Goal: Task Accomplishment & Management: Use online tool/utility

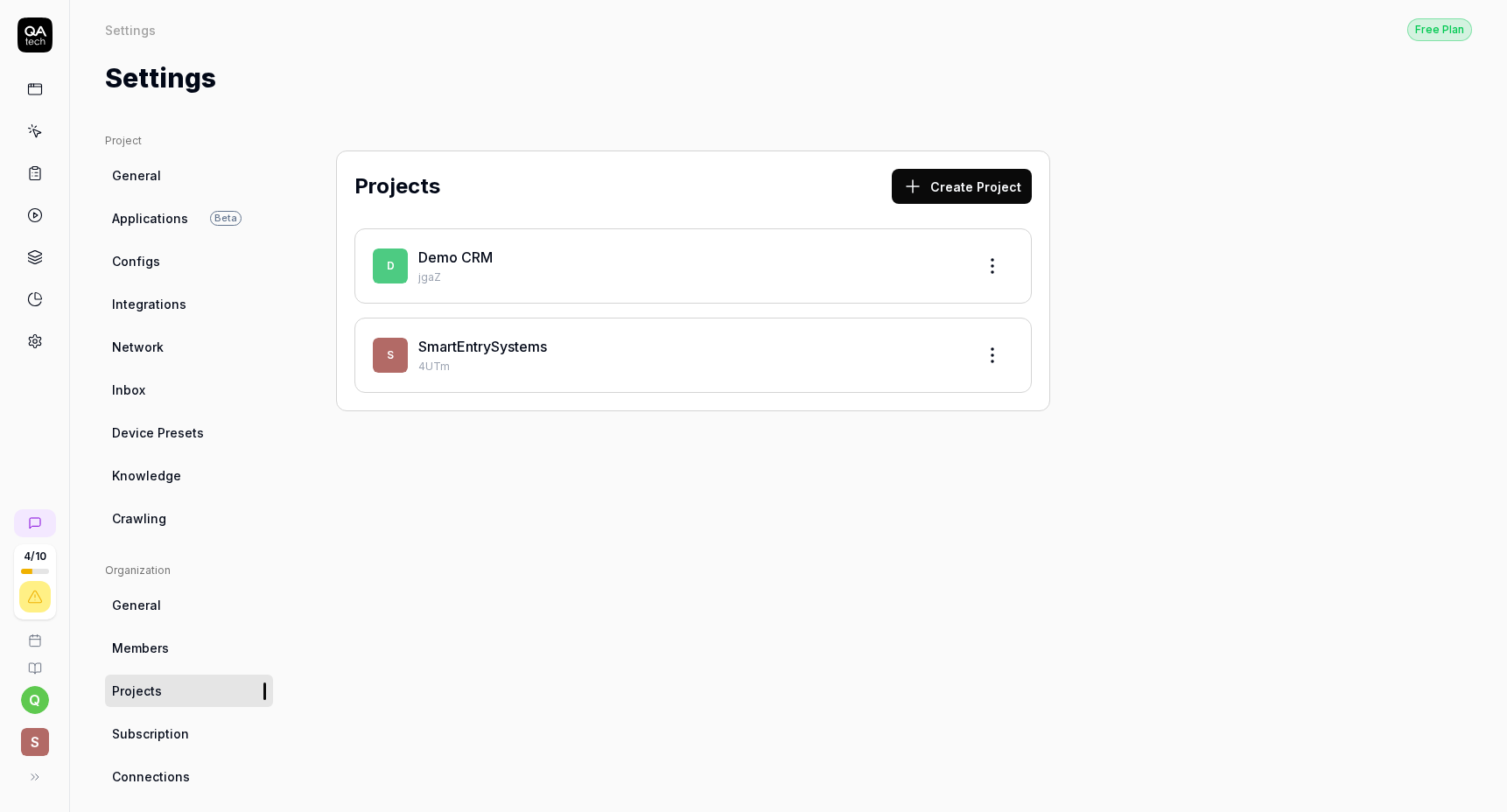
click at [495, 351] on link "SmartEntrySystems" at bounding box center [483, 346] width 129 height 18
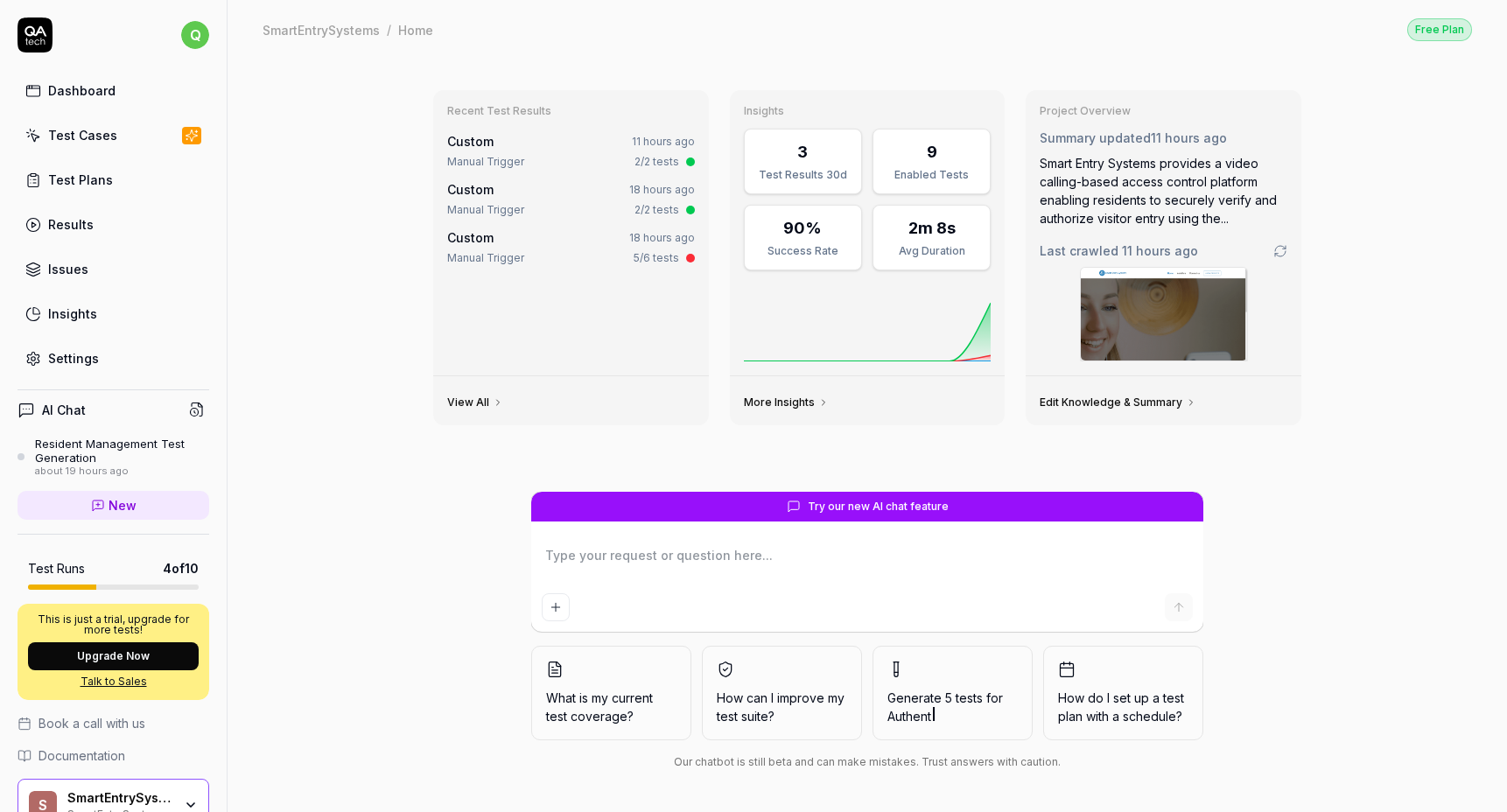
click at [93, 146] on link "Test Cases" at bounding box center [113, 135] width 192 height 34
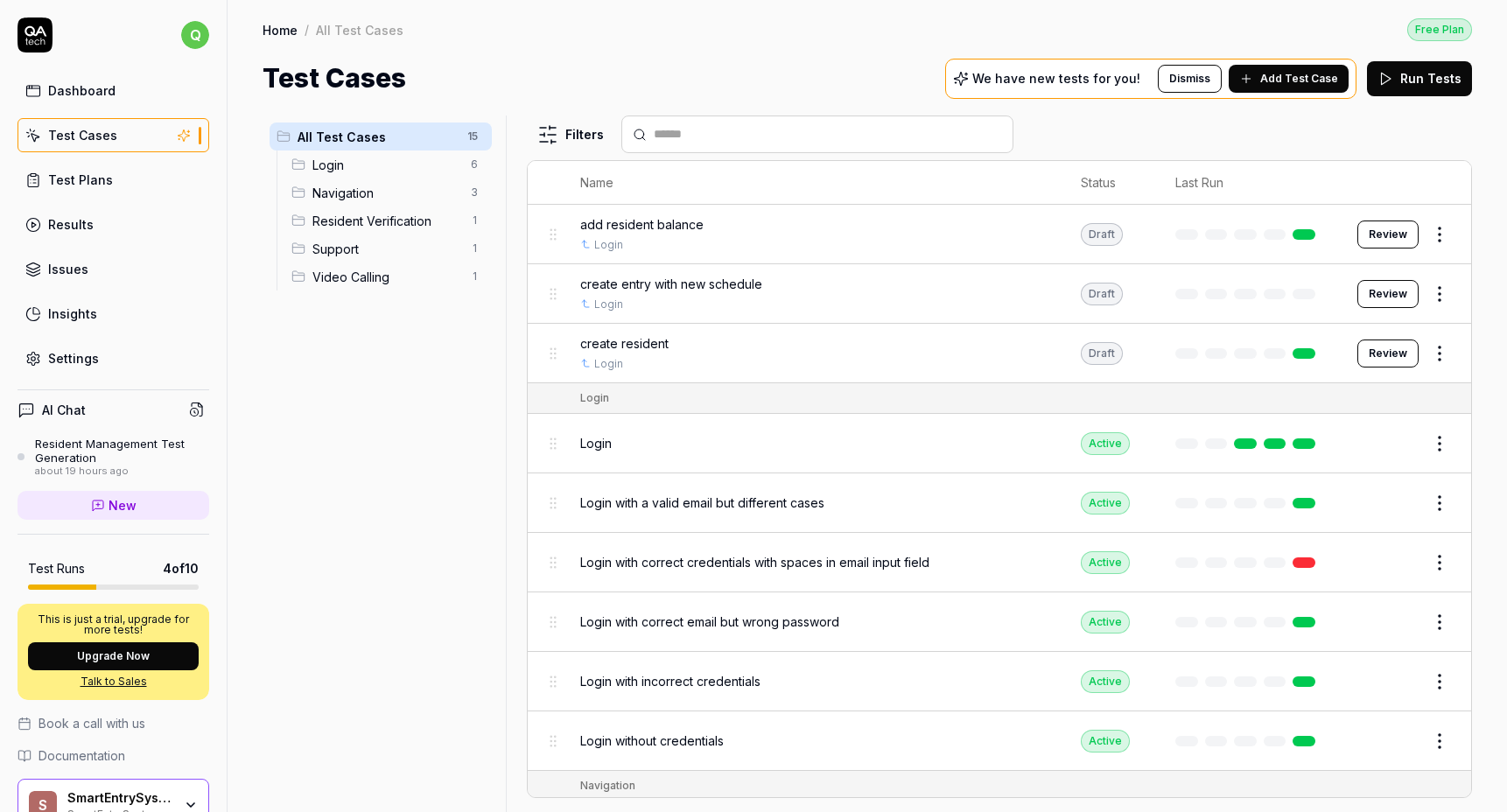
click at [658, 346] on span "create resident" at bounding box center [625, 343] width 89 height 18
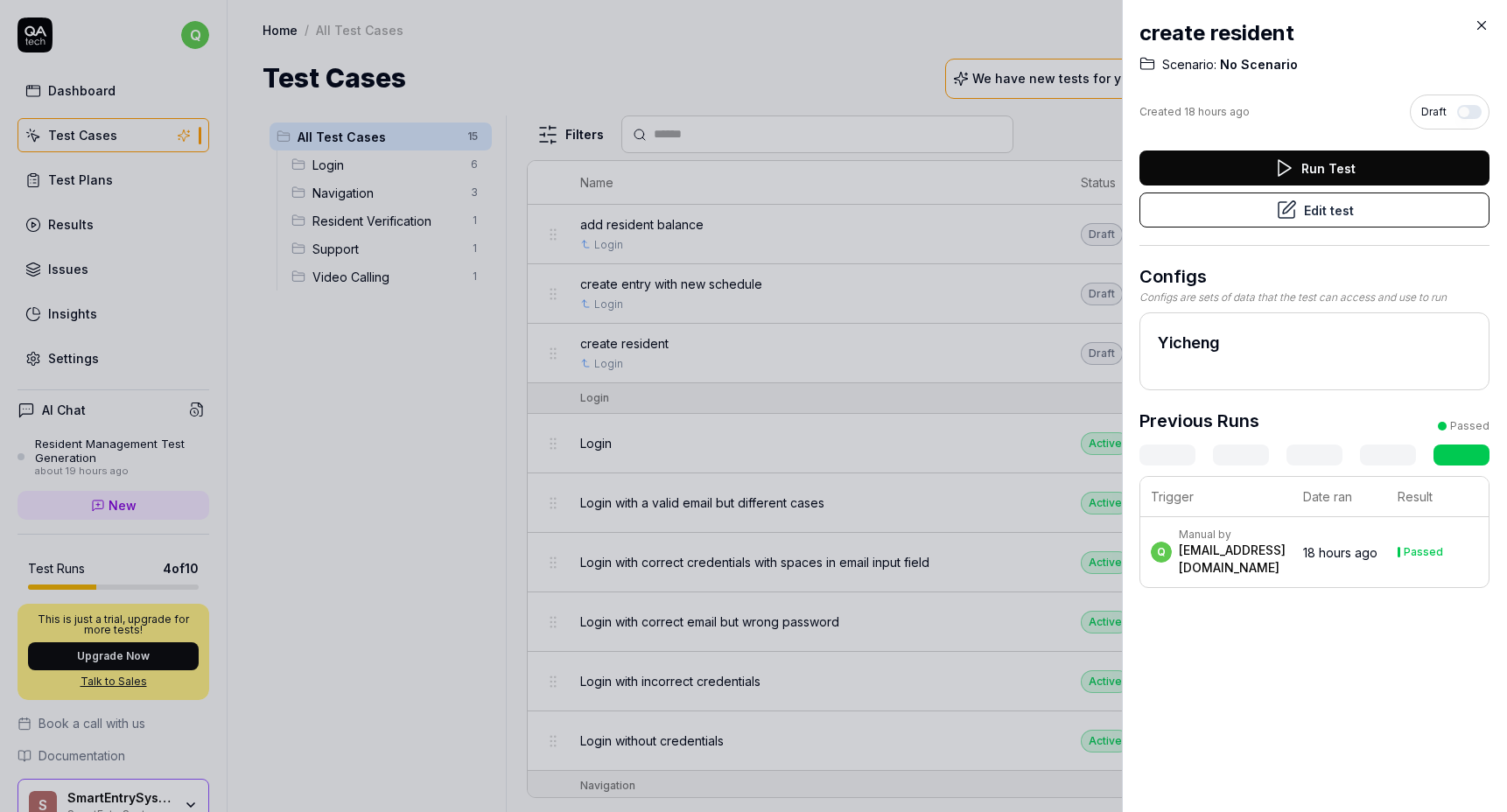
click at [1242, 163] on button "Run Test" at bounding box center [1314, 167] width 350 height 35
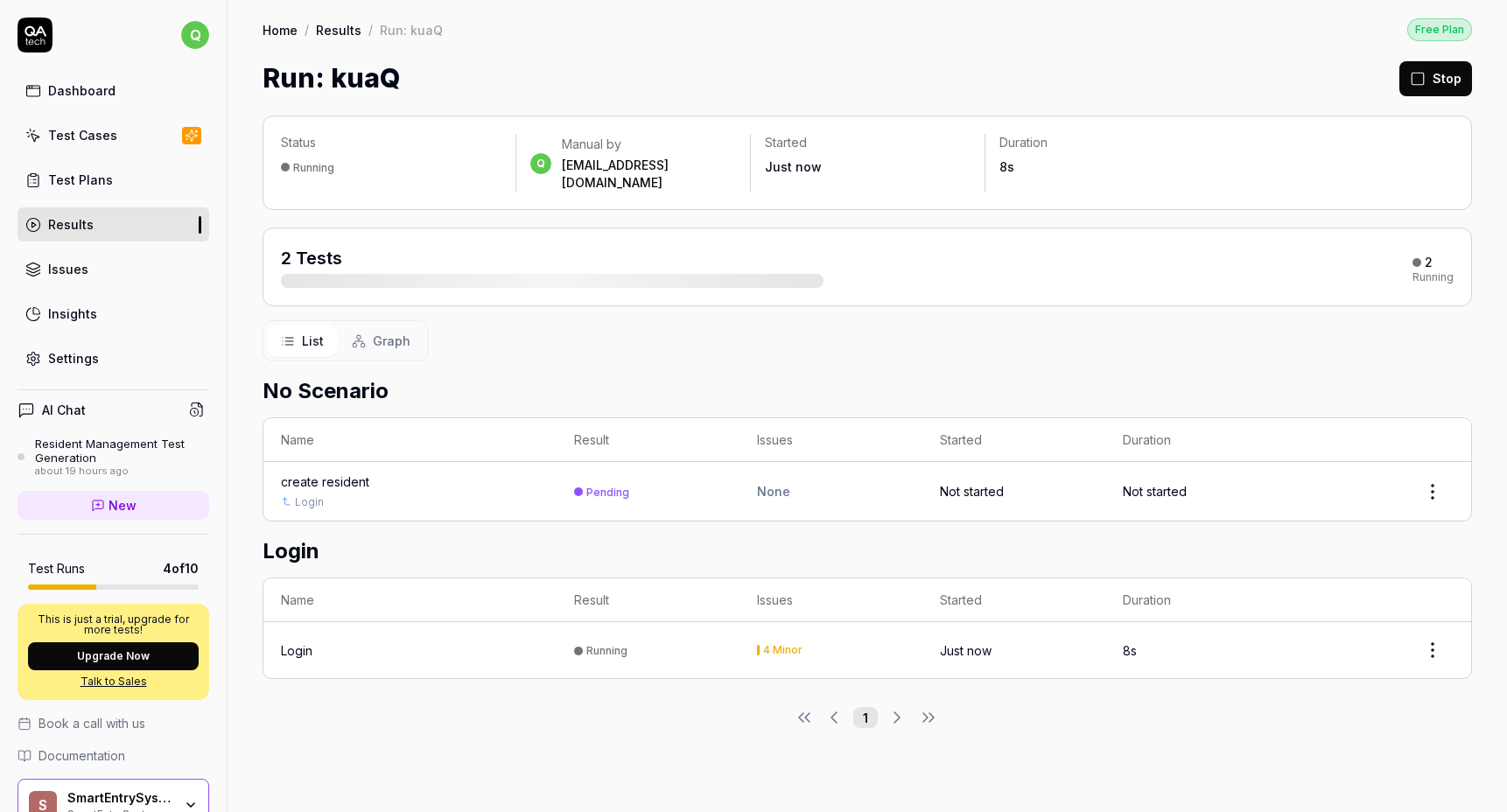
click at [1437, 85] on button "Stop" at bounding box center [1435, 78] width 73 height 35
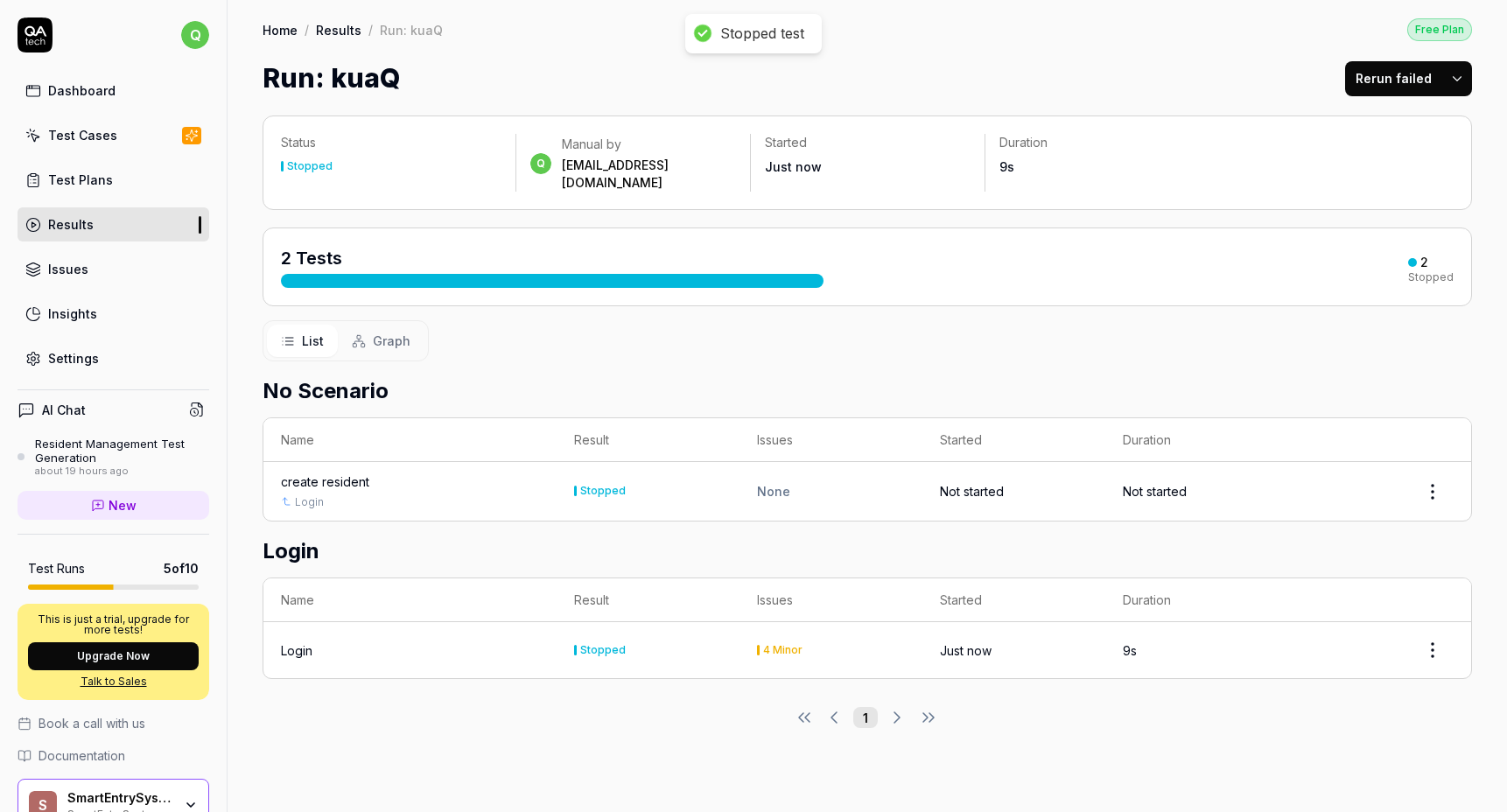
click at [347, 28] on link "Results" at bounding box center [338, 29] width 45 height 18
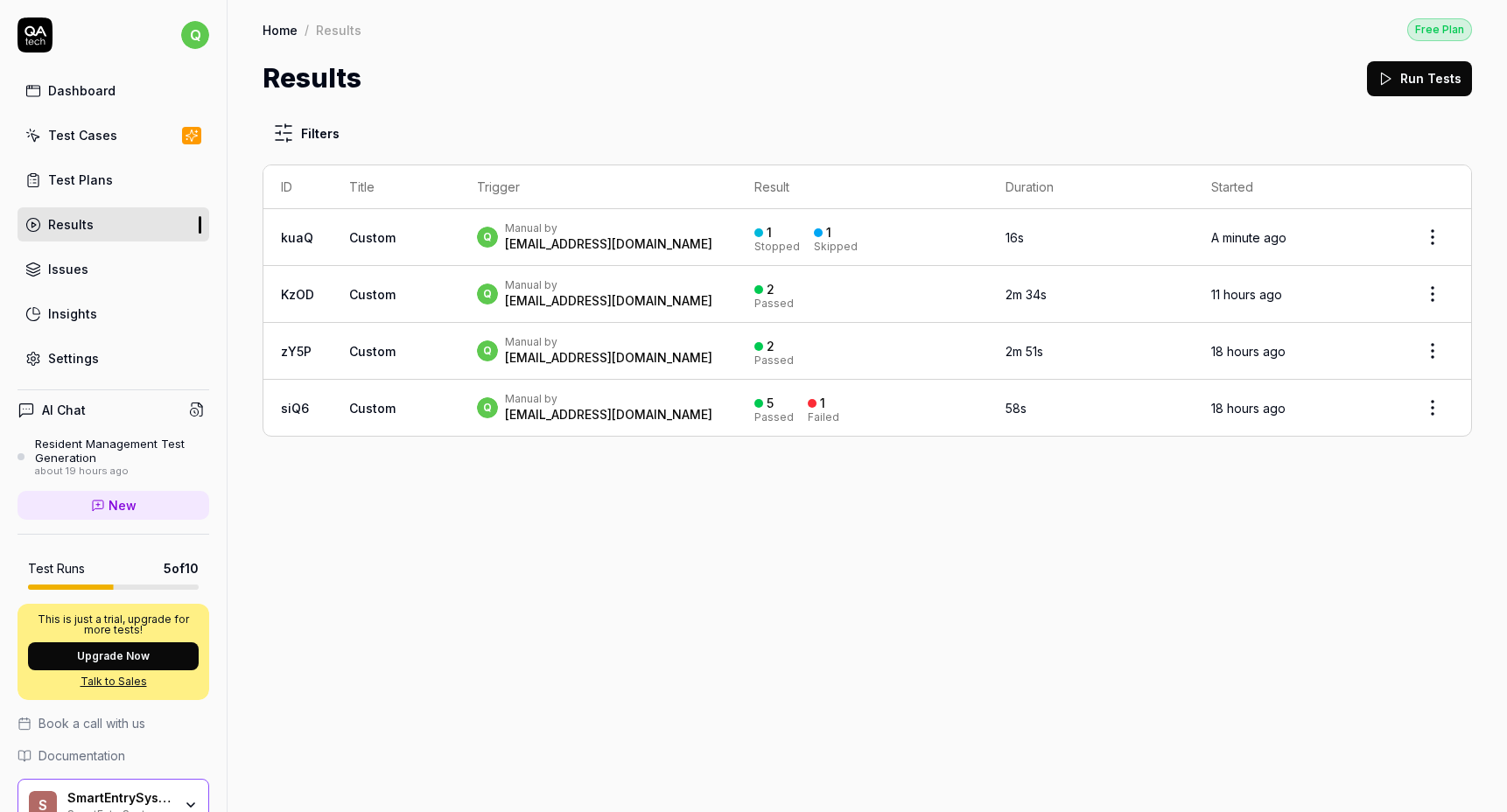
click at [101, 132] on div "Test Cases" at bounding box center [82, 134] width 69 height 18
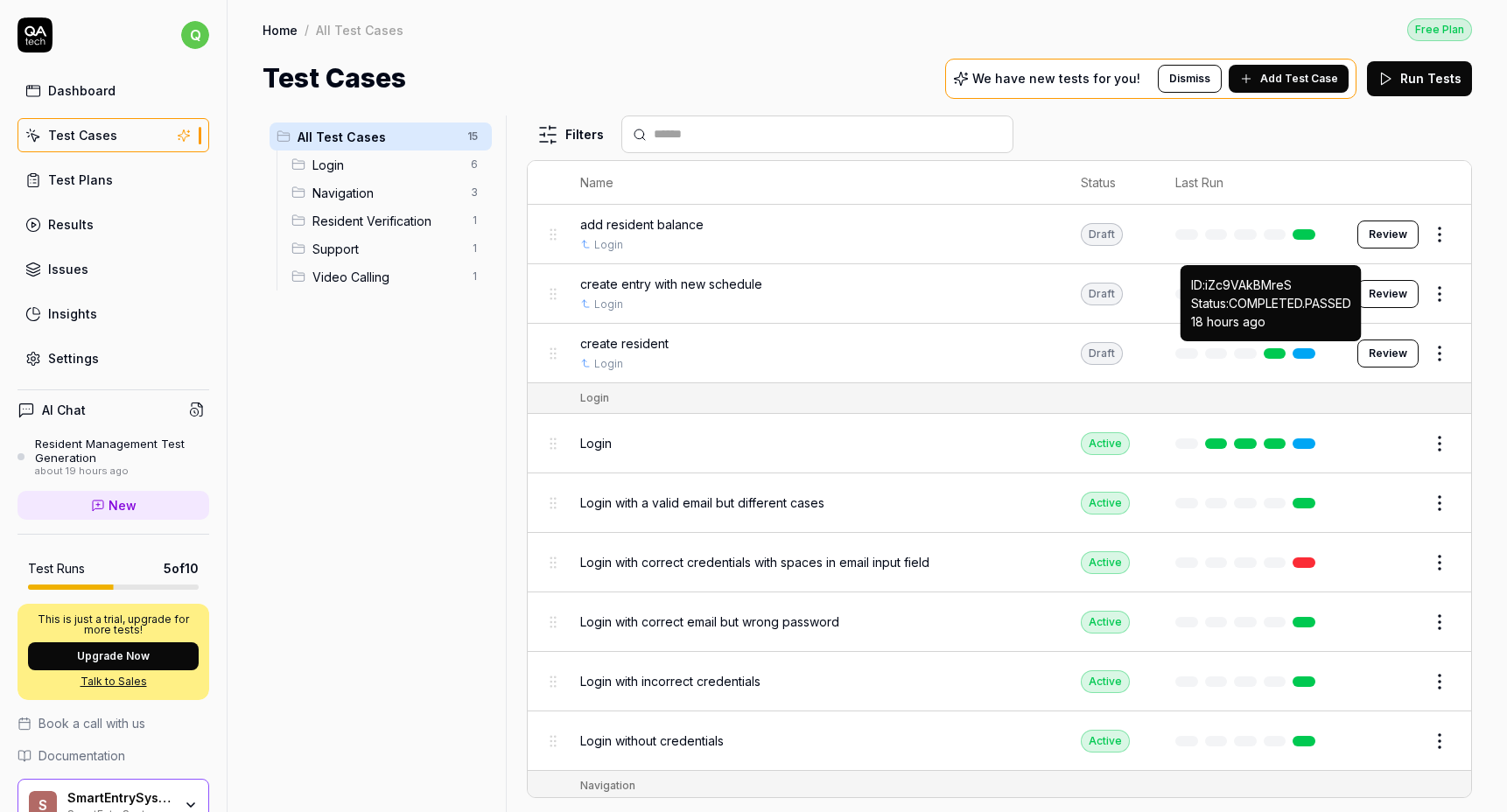
click at [1277, 348] on link at bounding box center [1275, 353] width 23 height 10
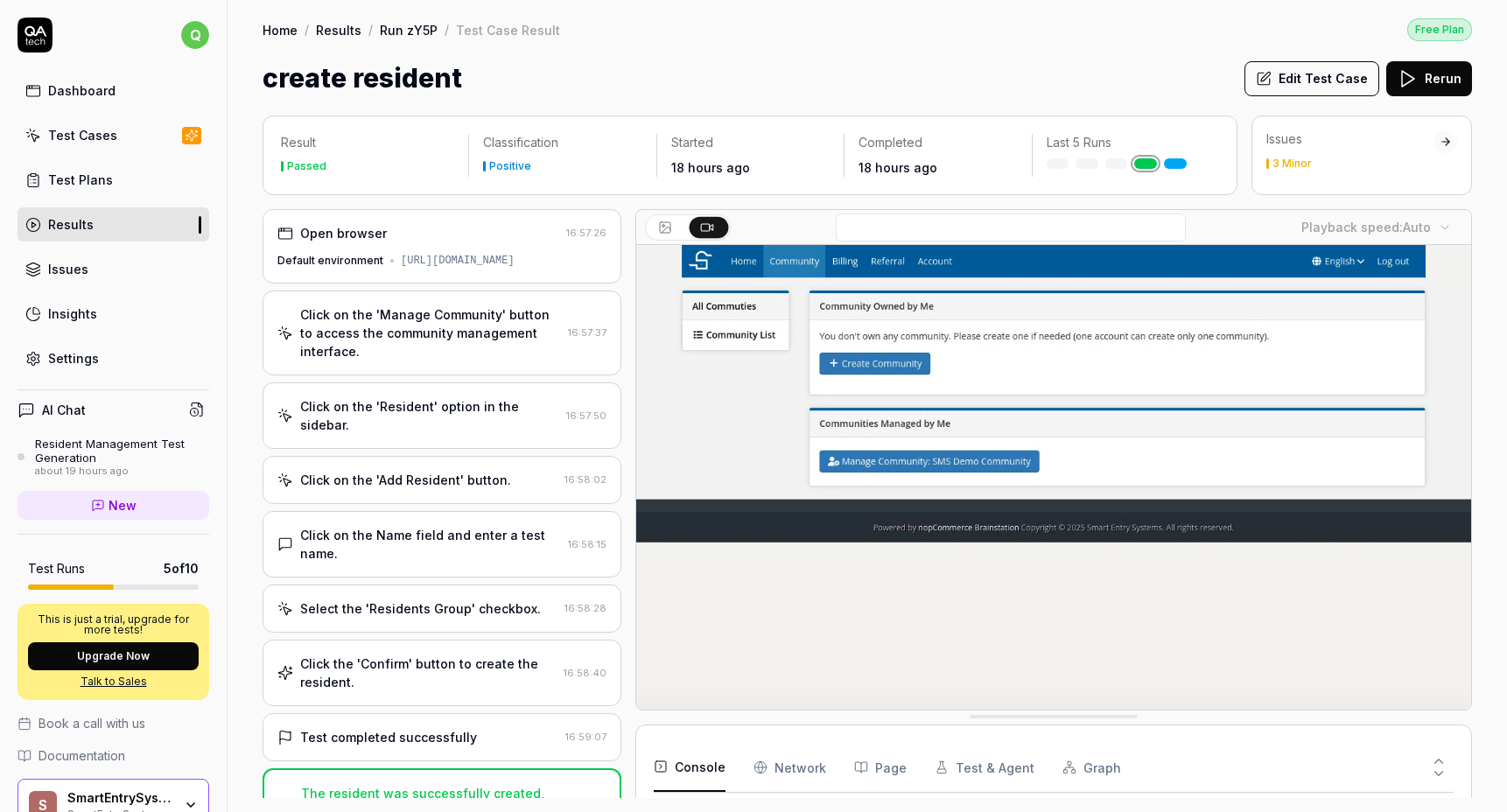
click at [490, 232] on div "Open browser" at bounding box center [418, 233] width 282 height 18
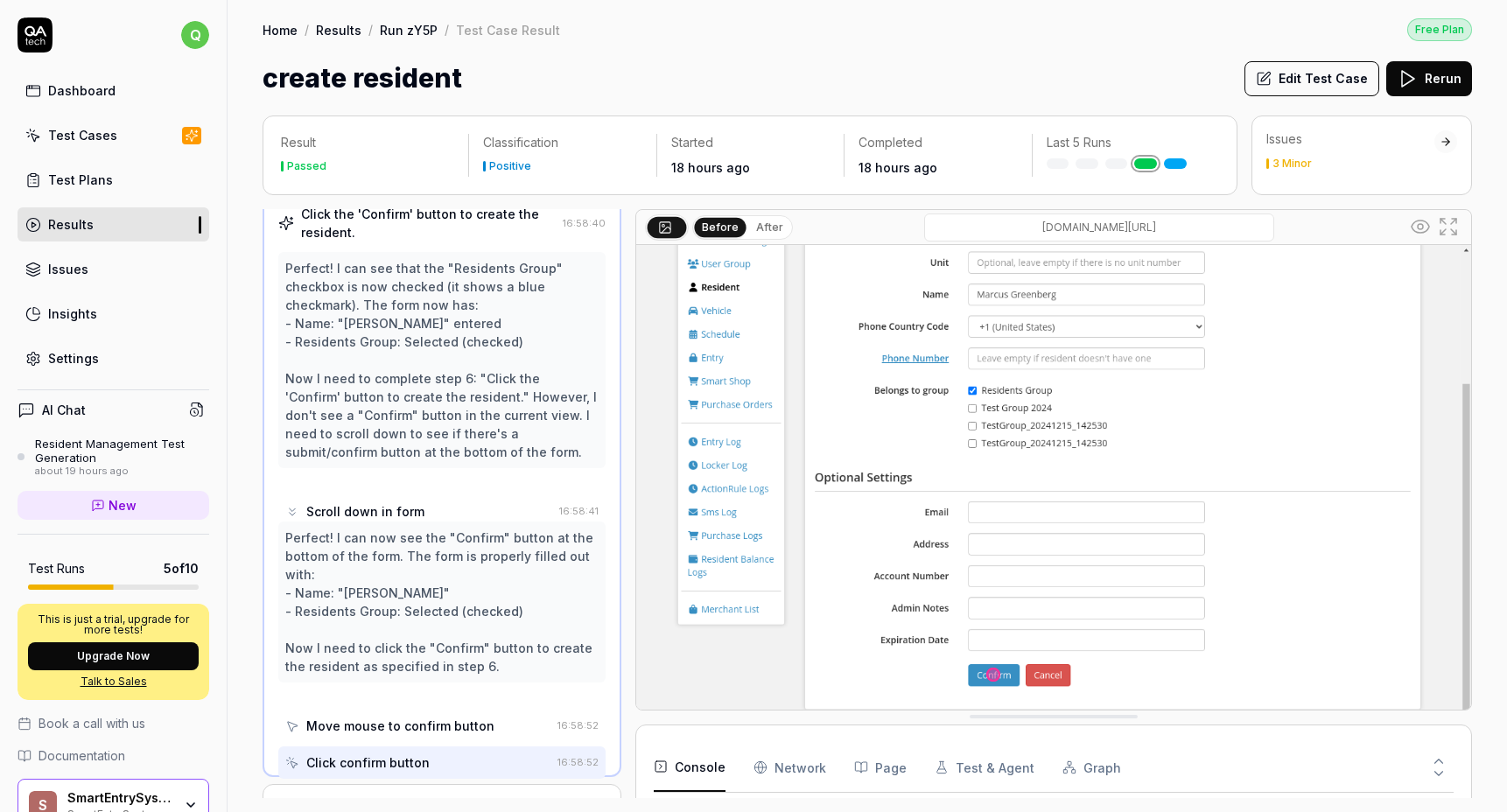
scroll to position [425, 0]
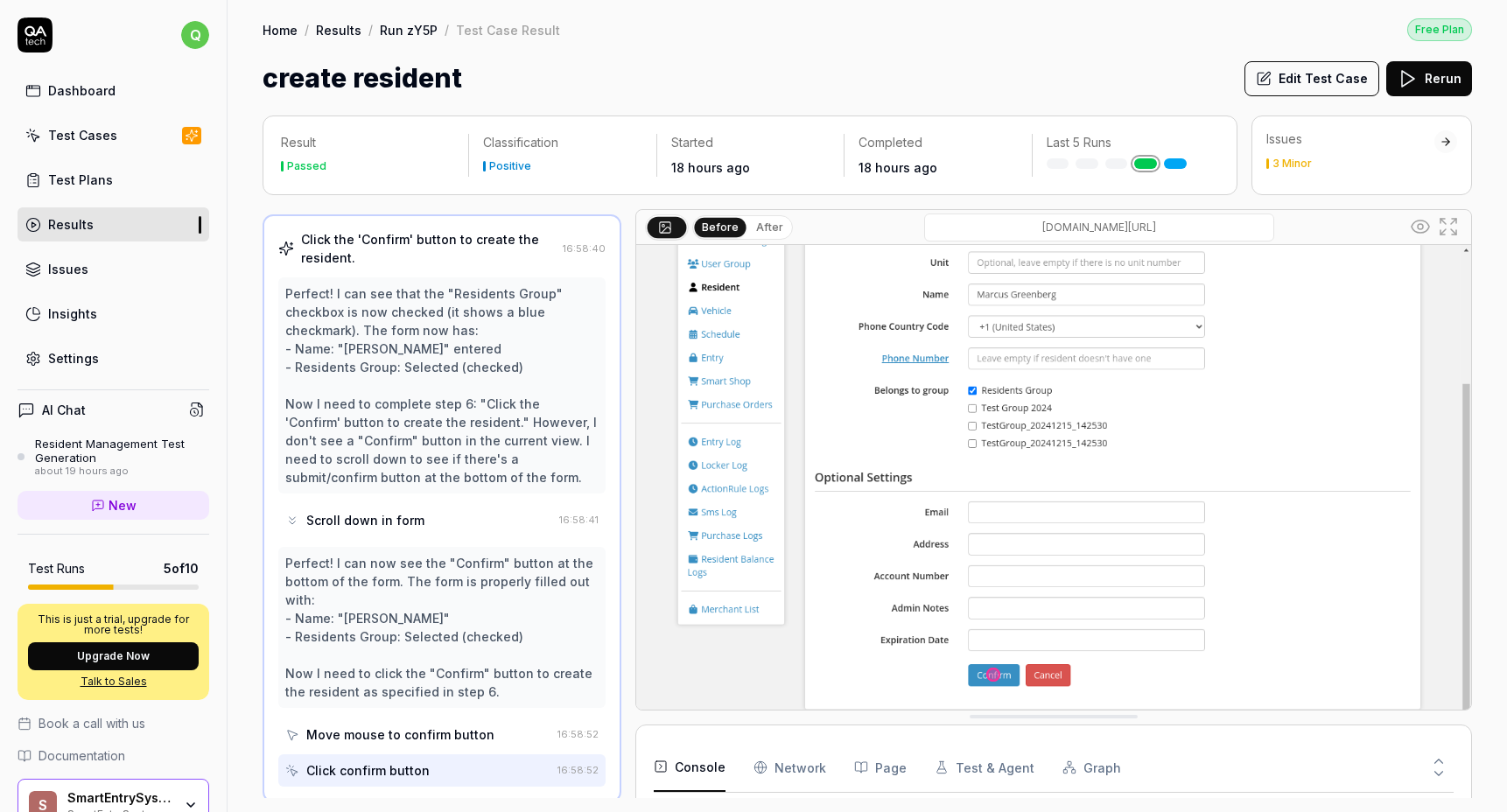
click at [60, 133] on div "Test Cases" at bounding box center [82, 134] width 69 height 18
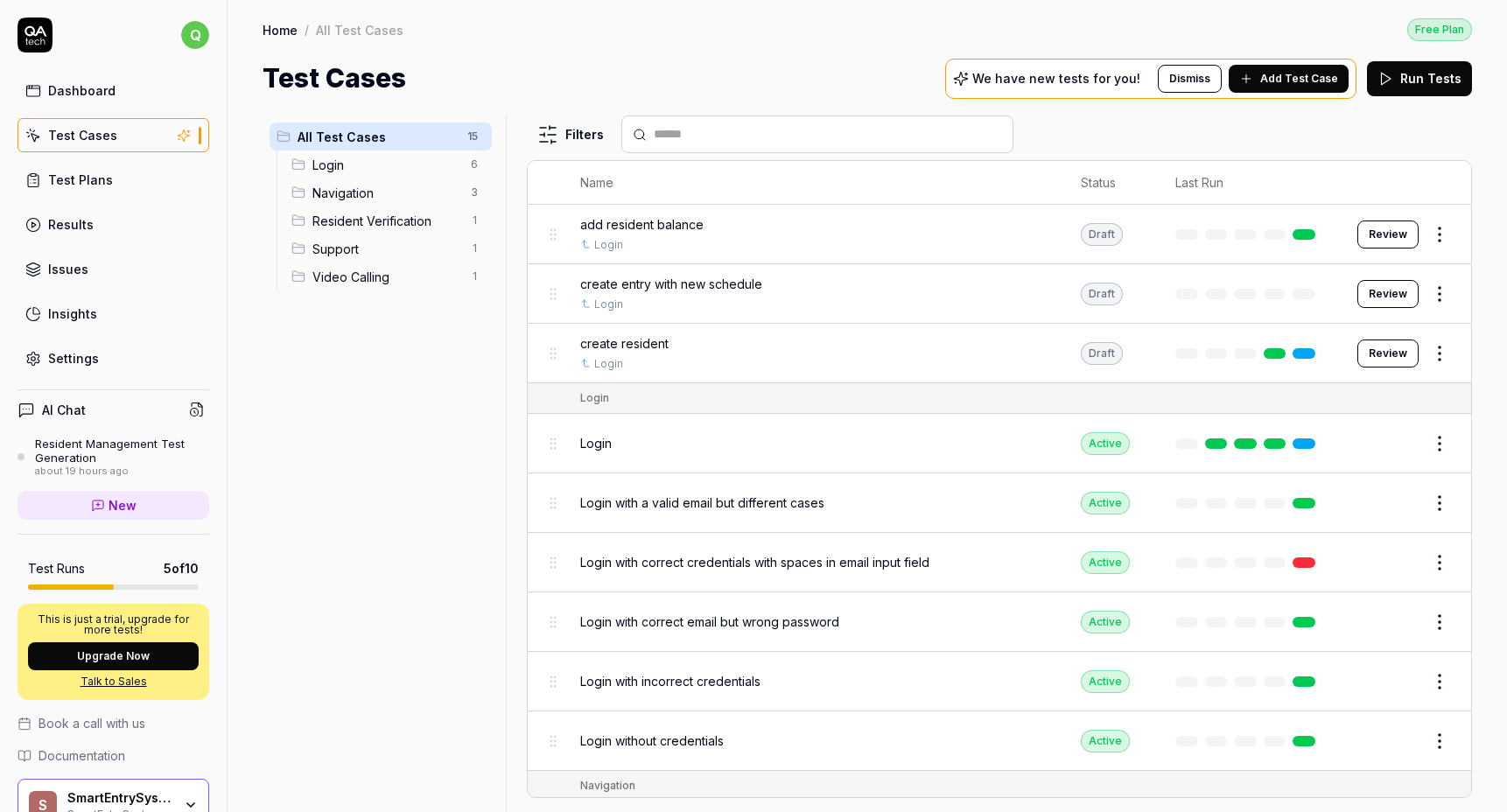
click at [641, 341] on span "create resident" at bounding box center [625, 343] width 89 height 18
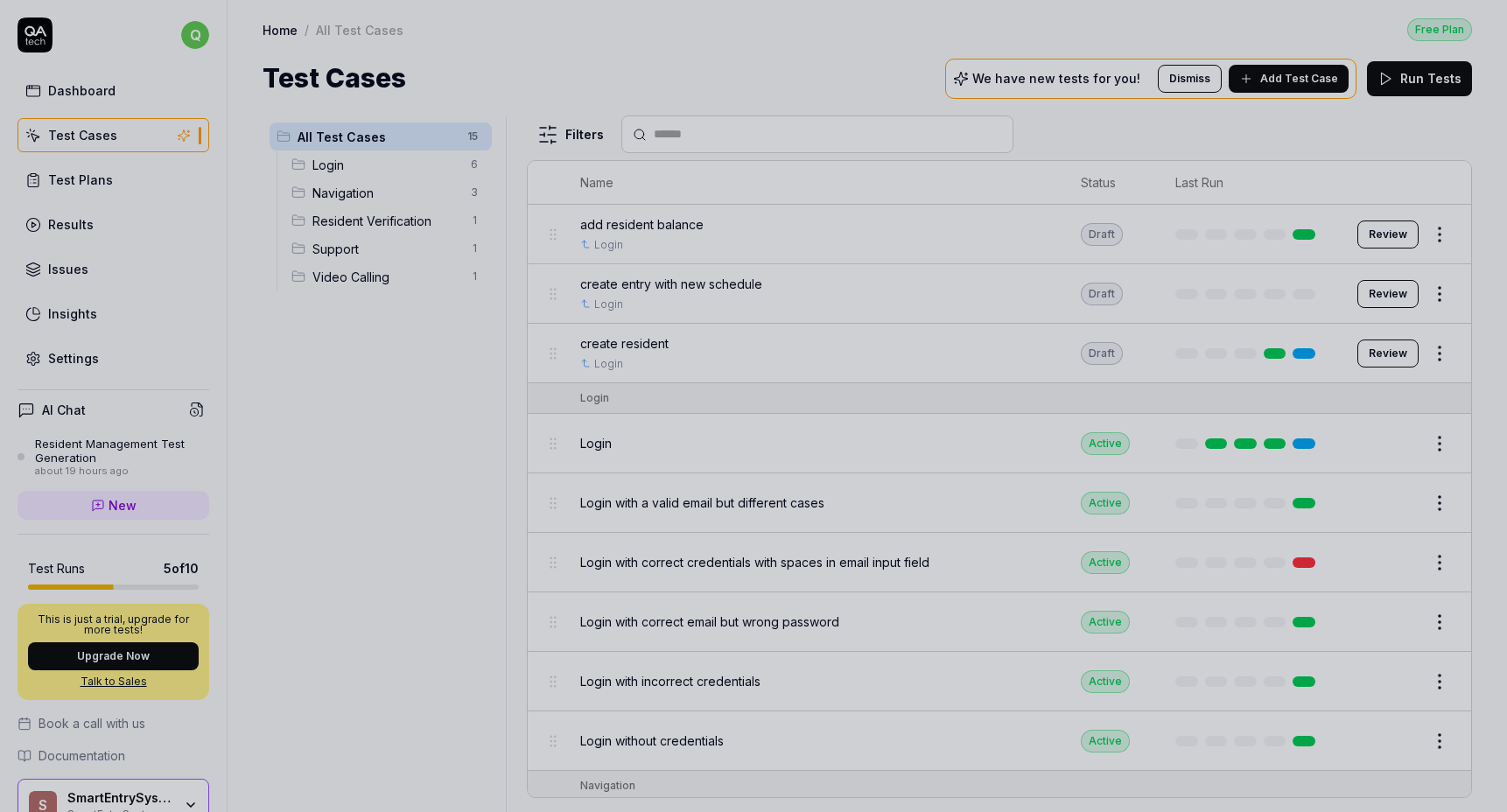
click at [384, 373] on div at bounding box center [754, 406] width 1507 height 812
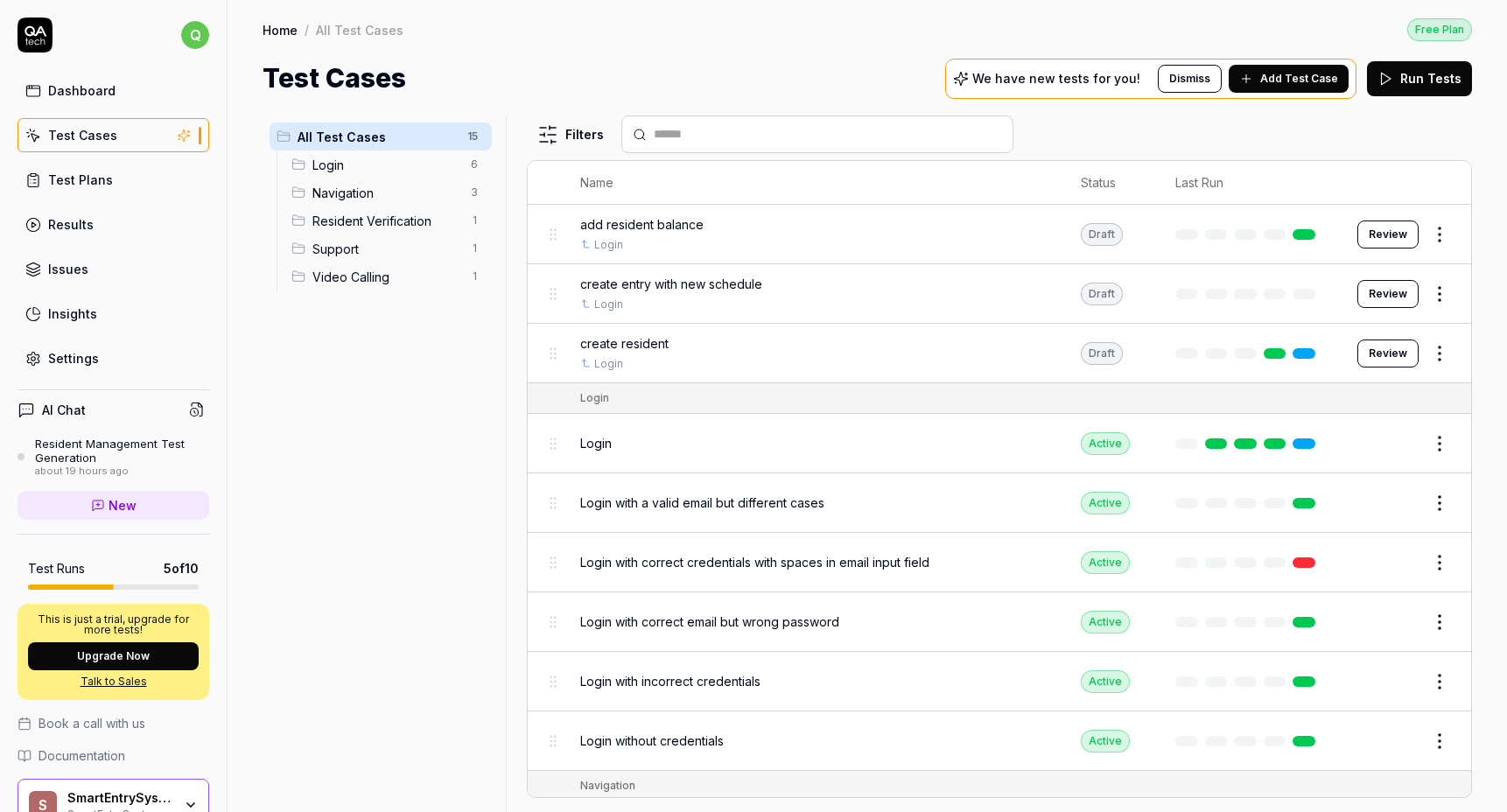
click at [1428, 354] on html "q Dashboard Test Cases Test Plans Results Issues Insights Settings AI Chat Resi…" at bounding box center [754, 406] width 1507 height 812
click at [1275, 351] on html "q Dashboard Test Cases Test Plans Results Issues Insights Settings AI Chat Resi…" at bounding box center [754, 406] width 1507 height 812
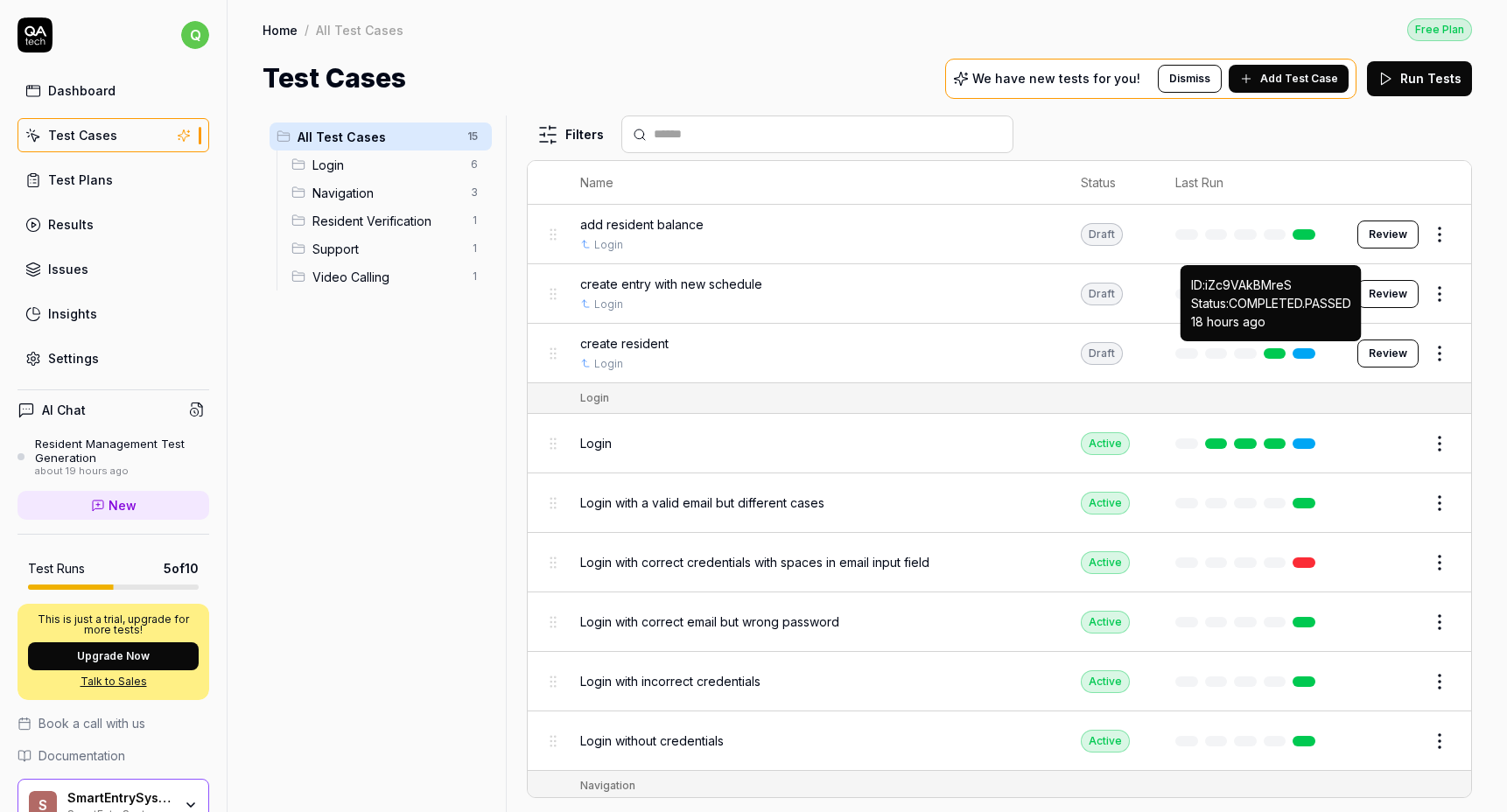
click at [1273, 349] on link at bounding box center [1275, 353] width 23 height 10
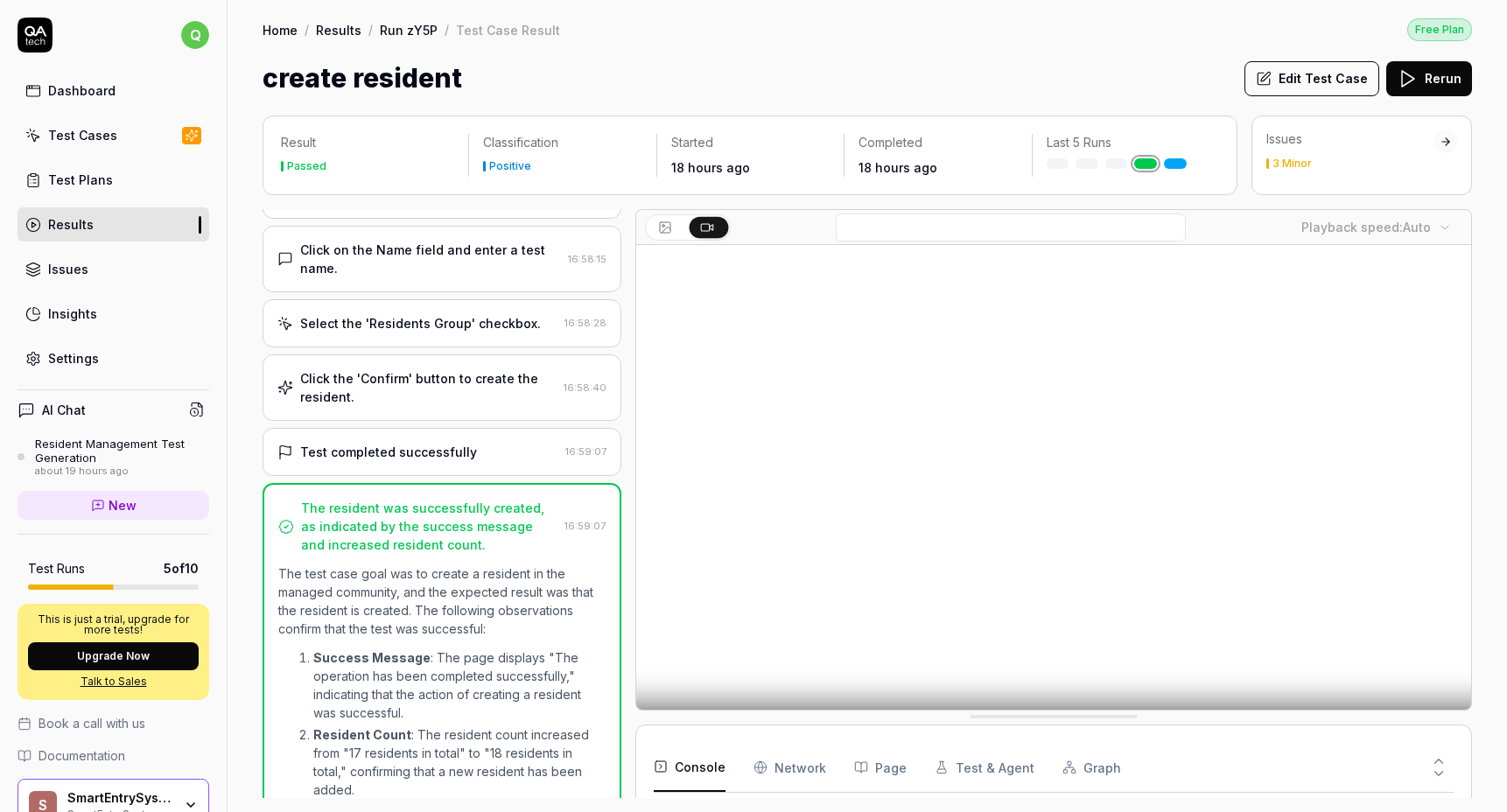
scroll to position [187, 0]
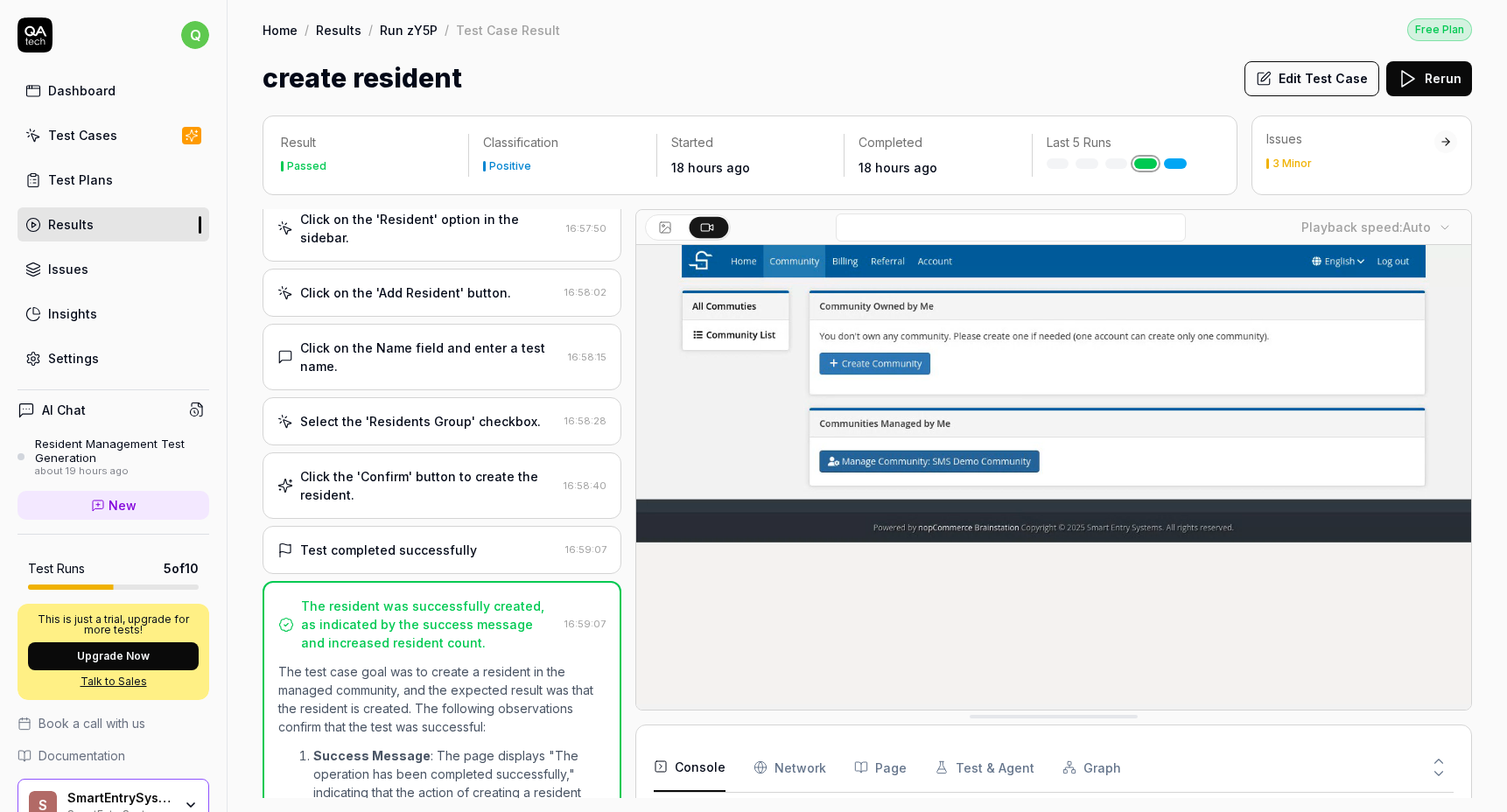
click at [1308, 86] on button "Edit Test Case" at bounding box center [1311, 78] width 135 height 35
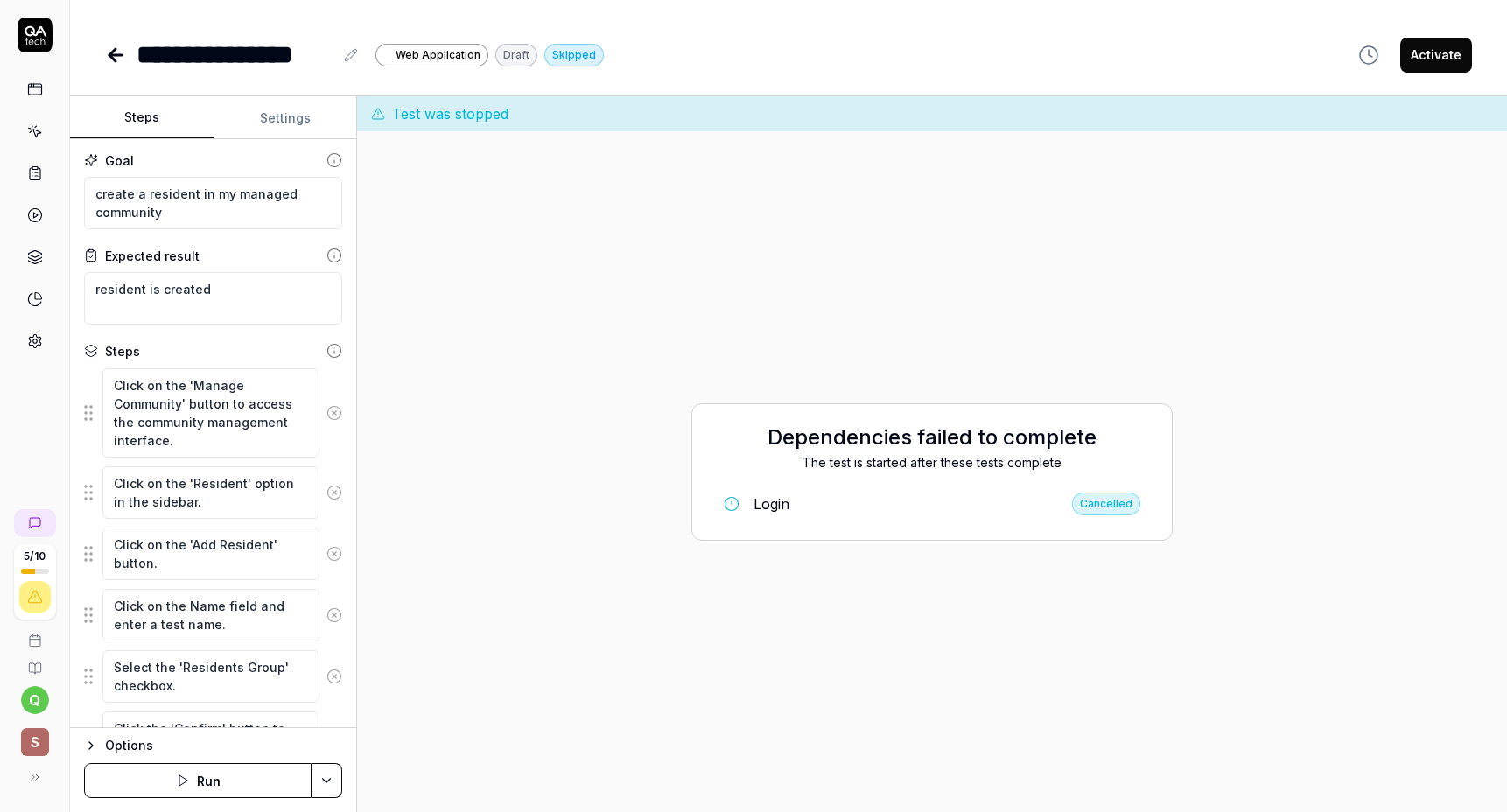
type textarea "*"
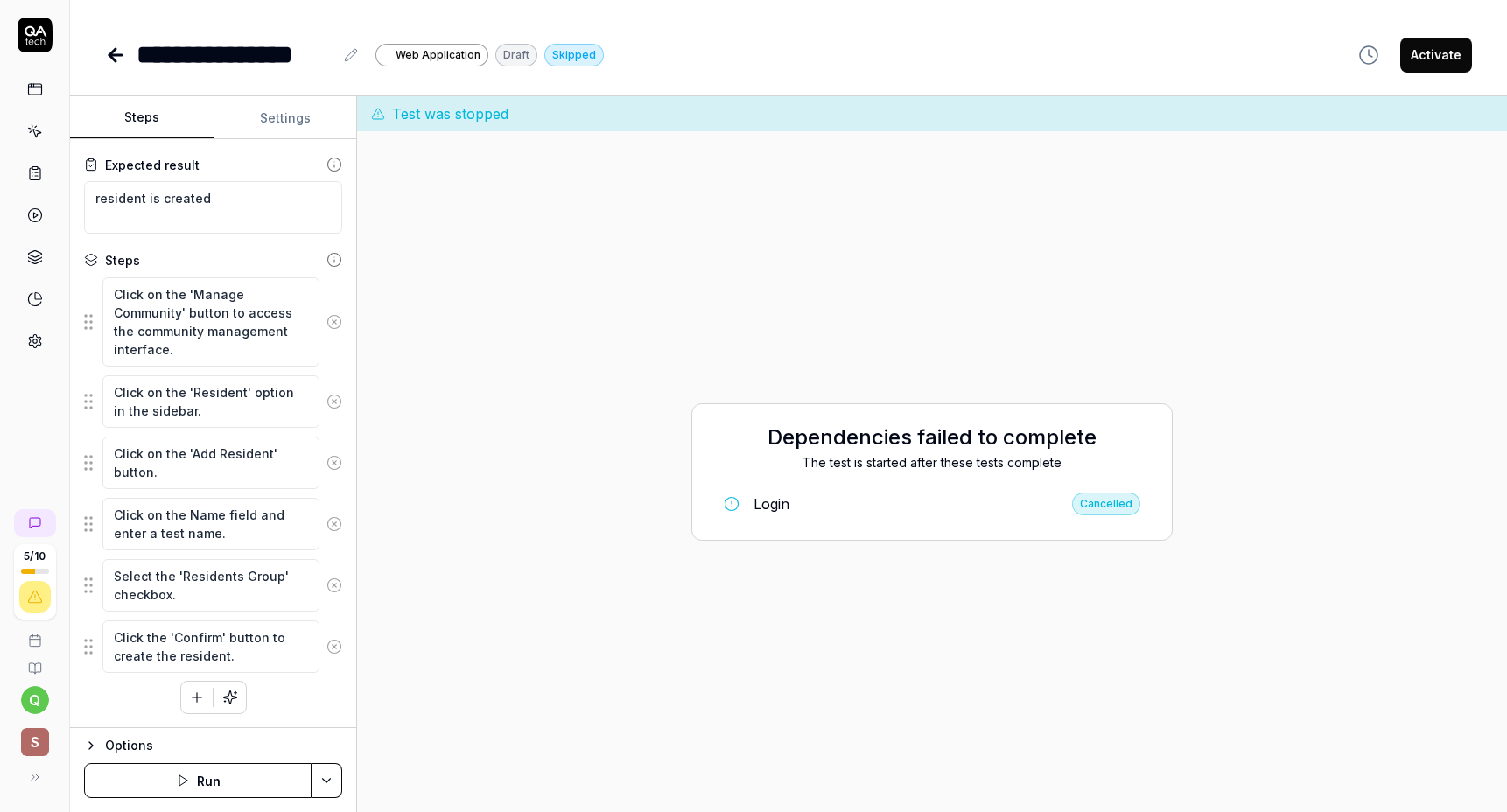
click at [106, 58] on icon at bounding box center [115, 55] width 21 height 21
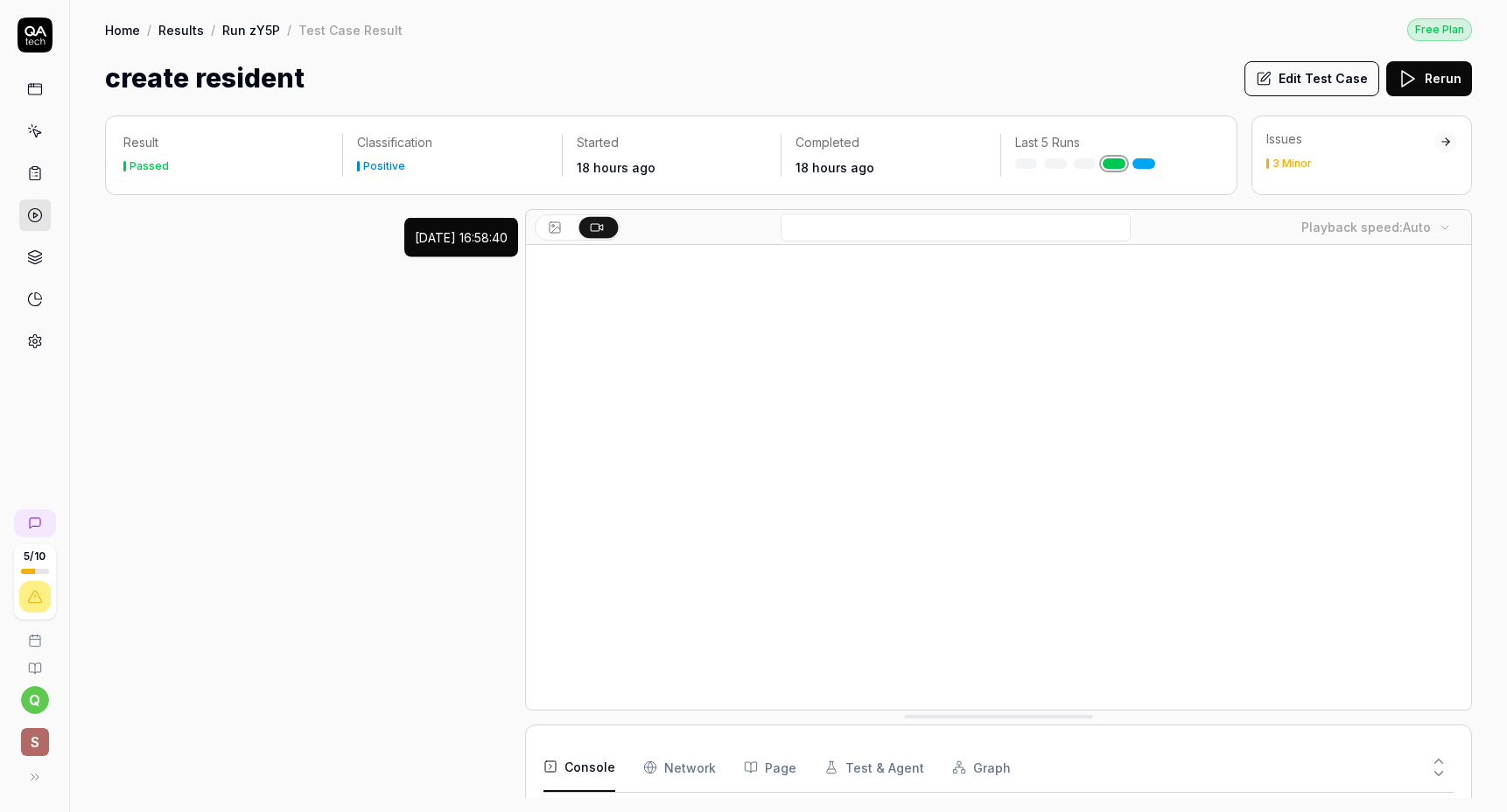
scroll to position [352, 0]
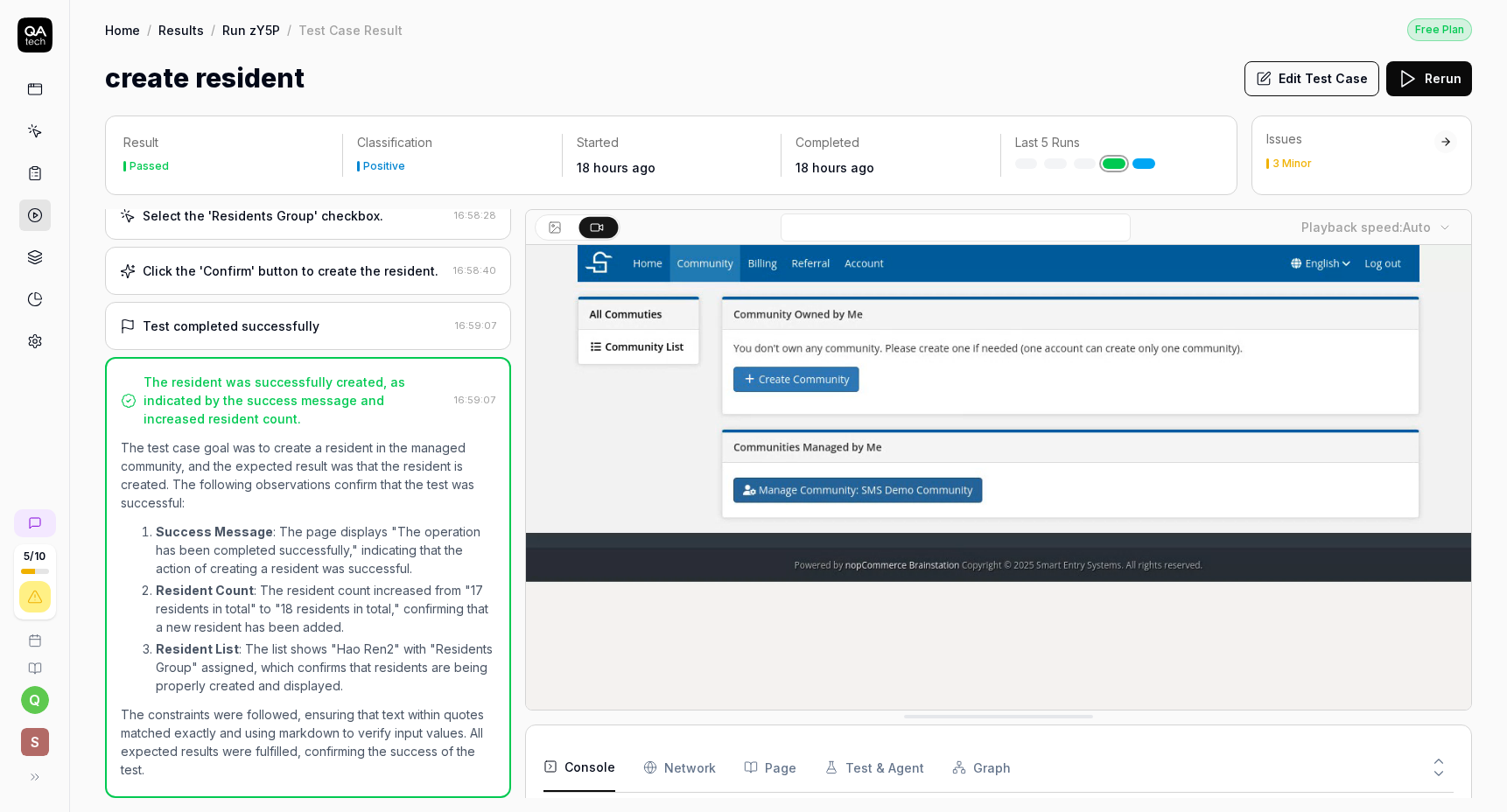
click at [133, 29] on link "Home" at bounding box center [122, 29] width 35 height 18
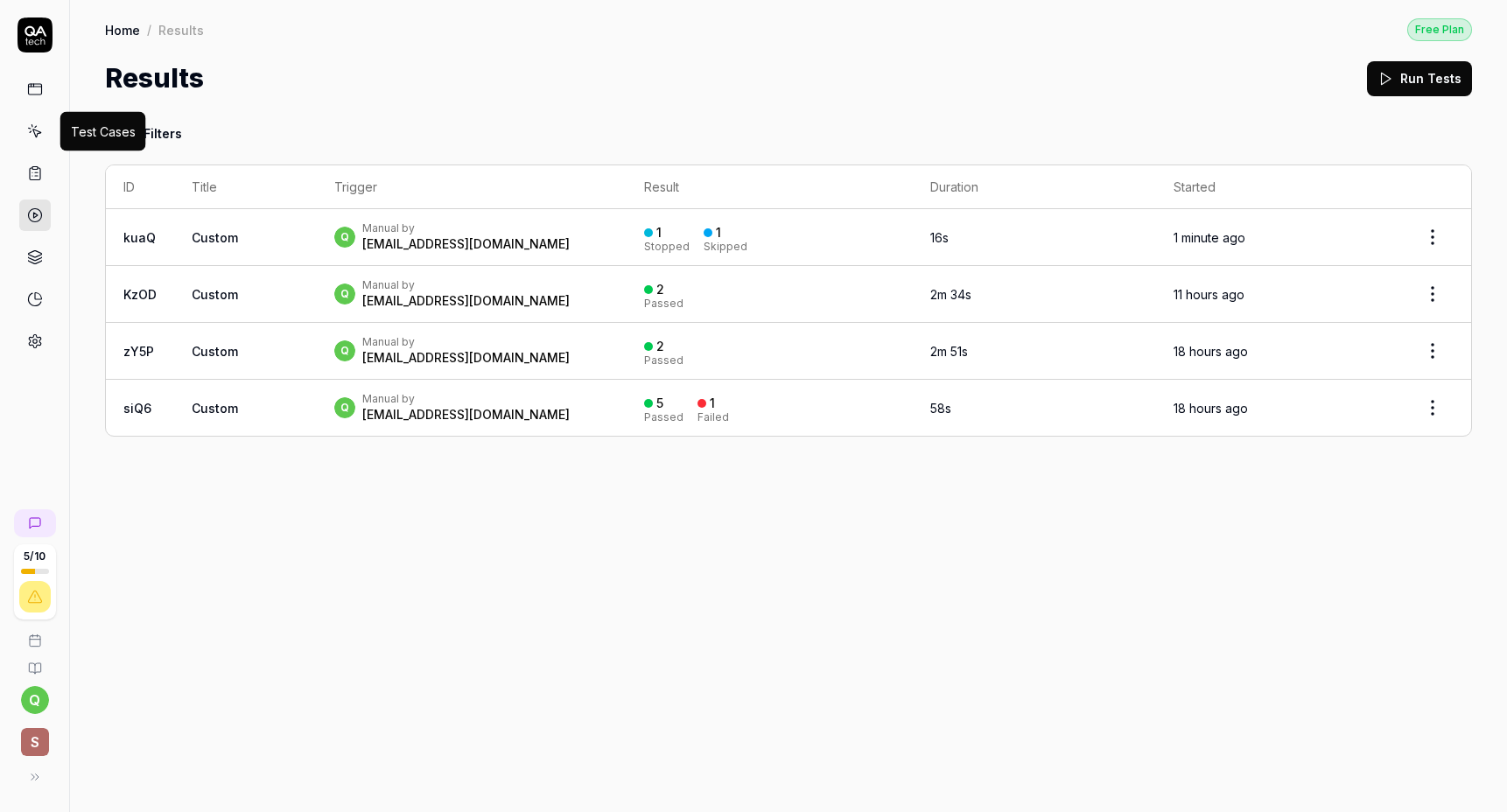
click at [29, 130] on icon at bounding box center [35, 131] width 16 height 16
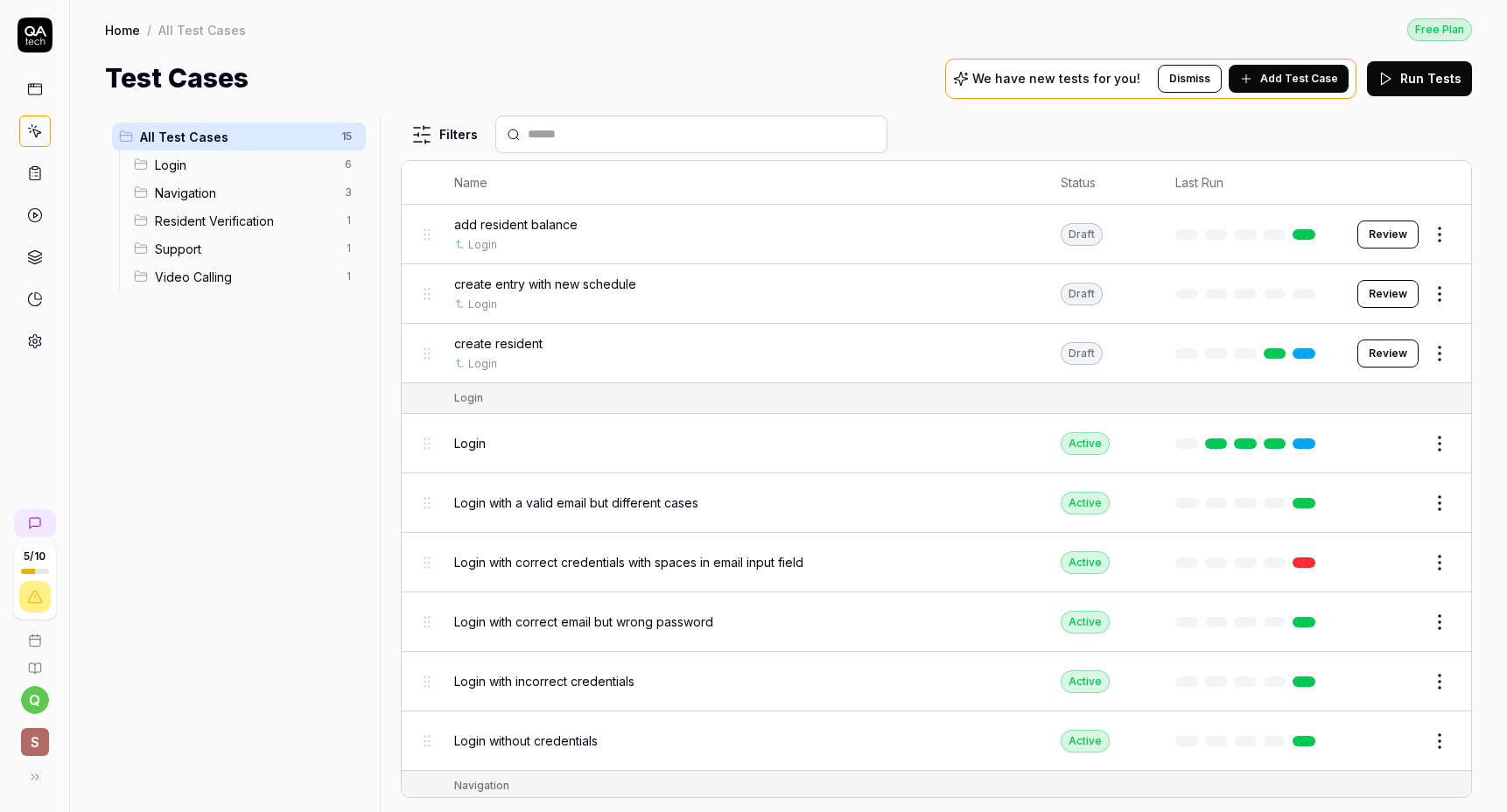
click at [1307, 232] on link at bounding box center [1304, 234] width 23 height 10
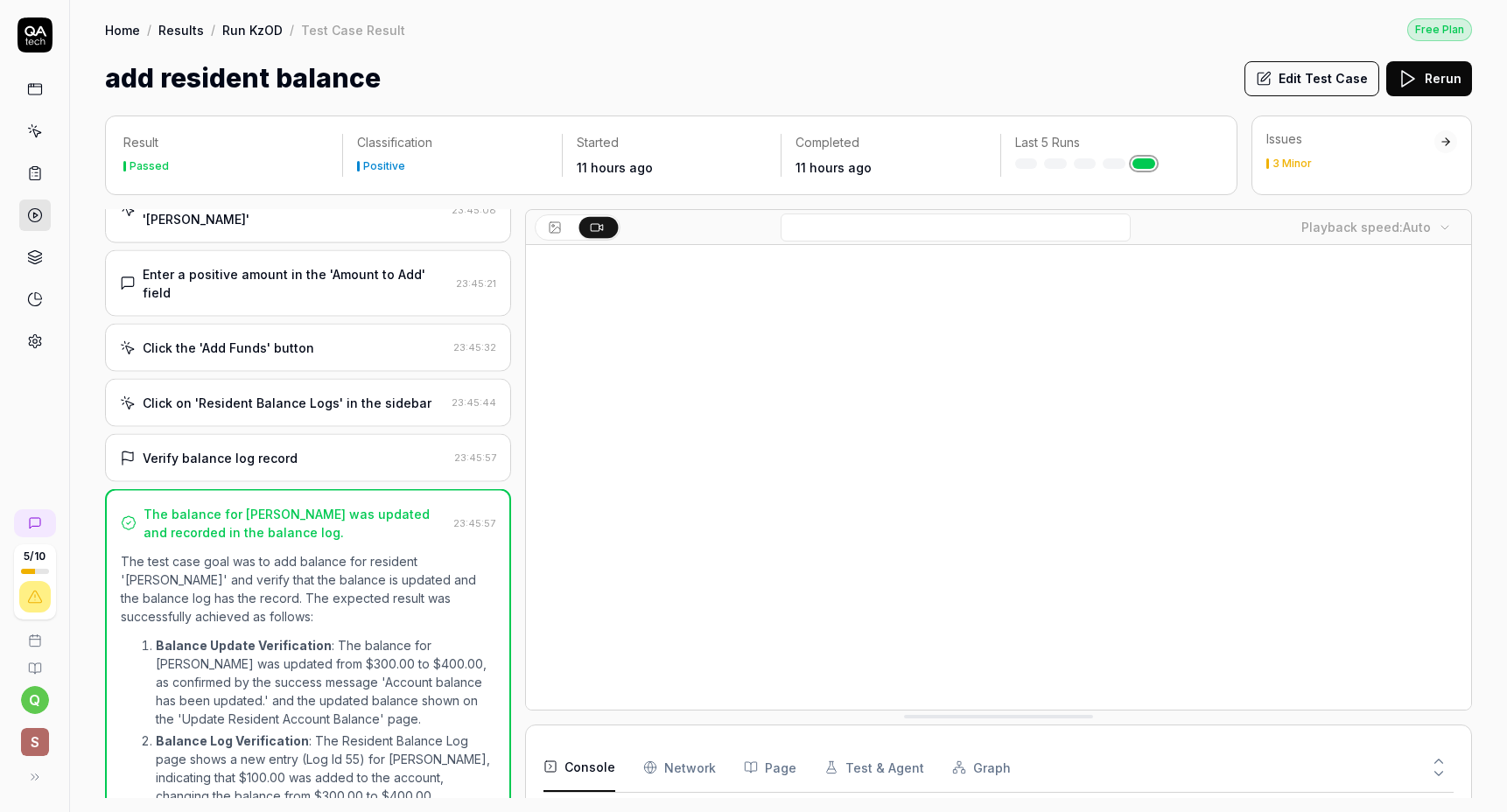
scroll to position [432, 0]
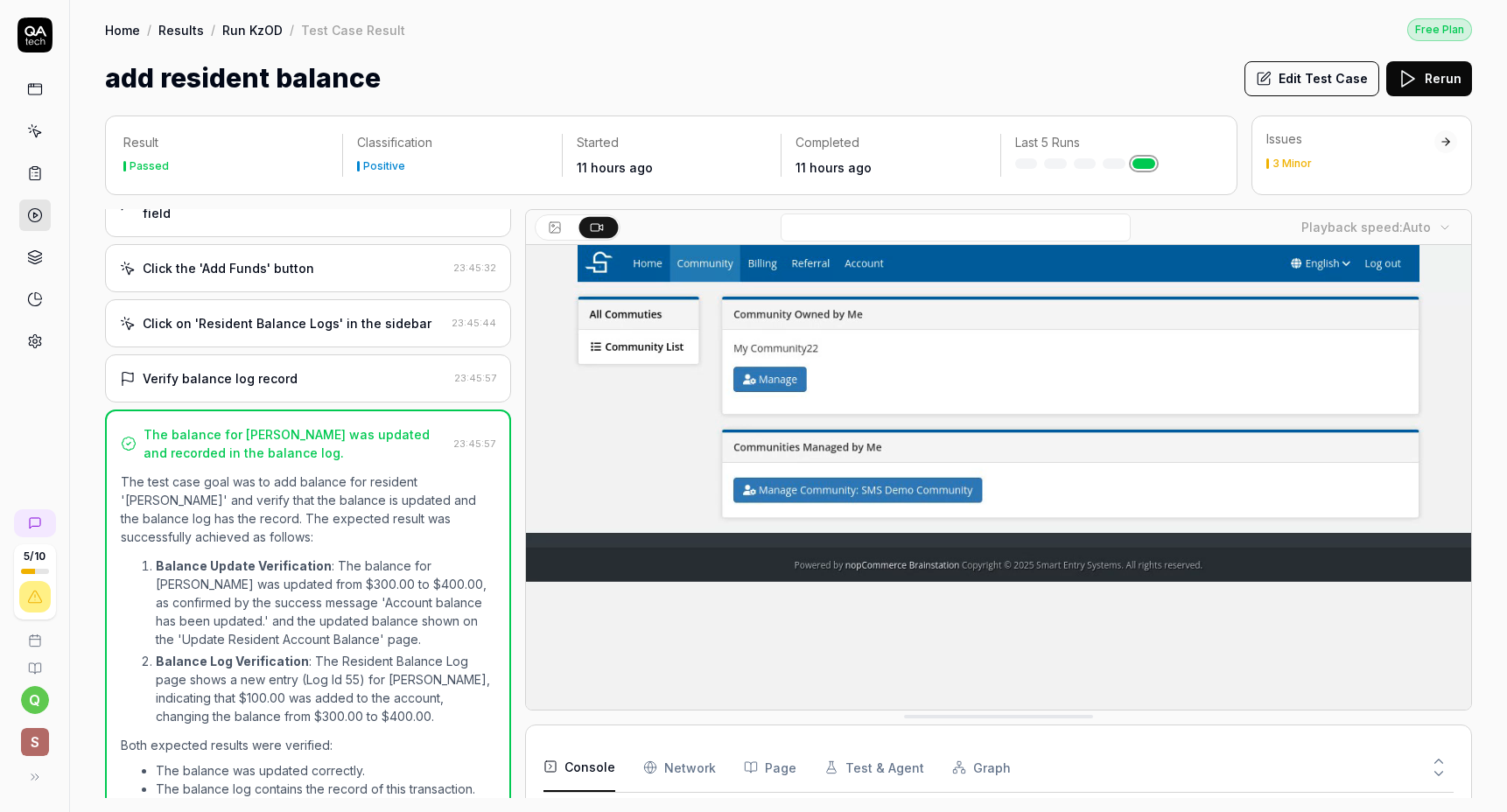
click at [336, 607] on p "Balance Update Verification : The balance for [PERSON_NAME] was updated from $3…" at bounding box center [325, 602] width 339 height 92
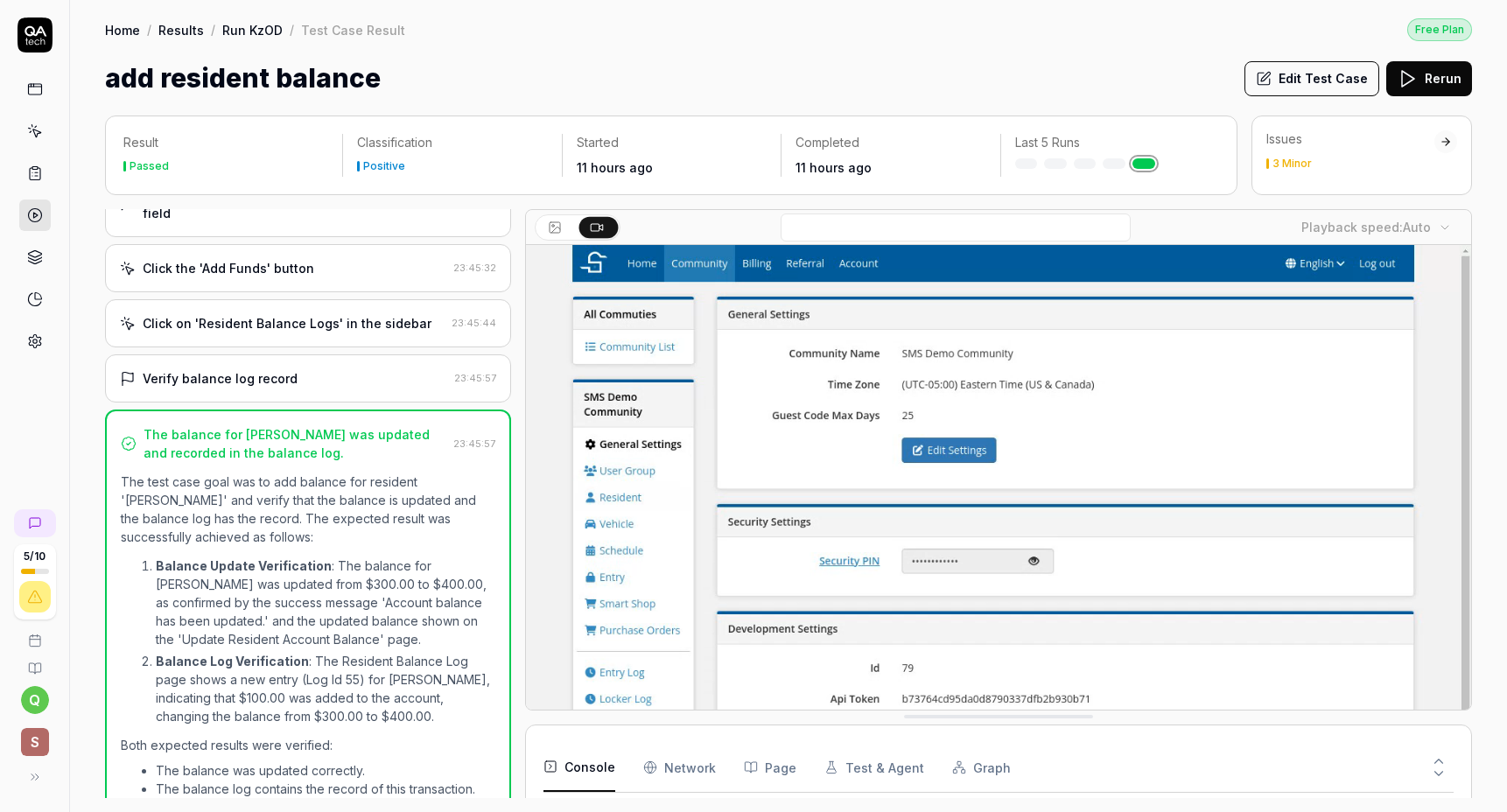
click at [336, 607] on p "Balance Update Verification : The balance for [PERSON_NAME] was updated from $3…" at bounding box center [325, 602] width 339 height 92
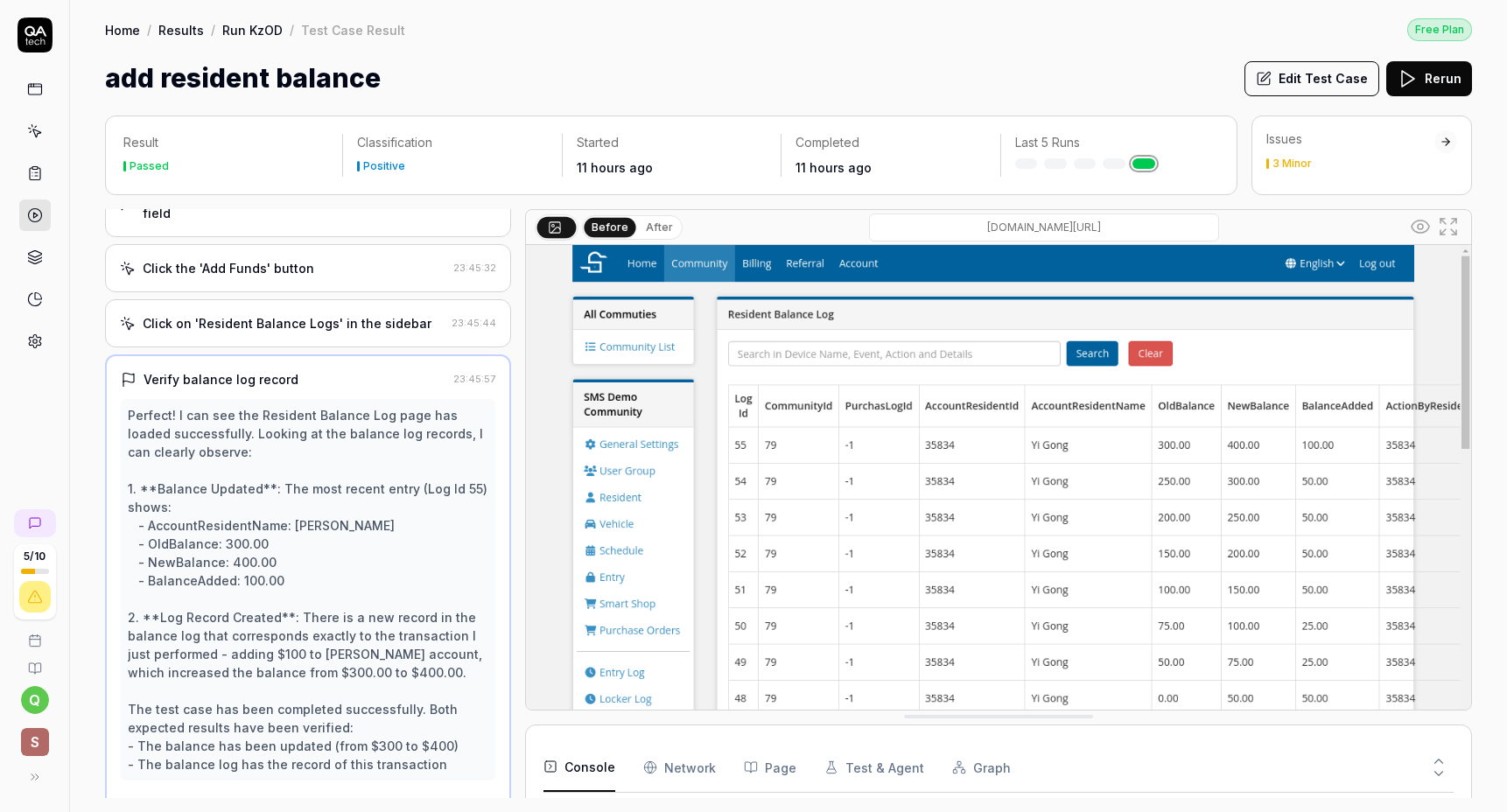
scroll to position [451, 0]
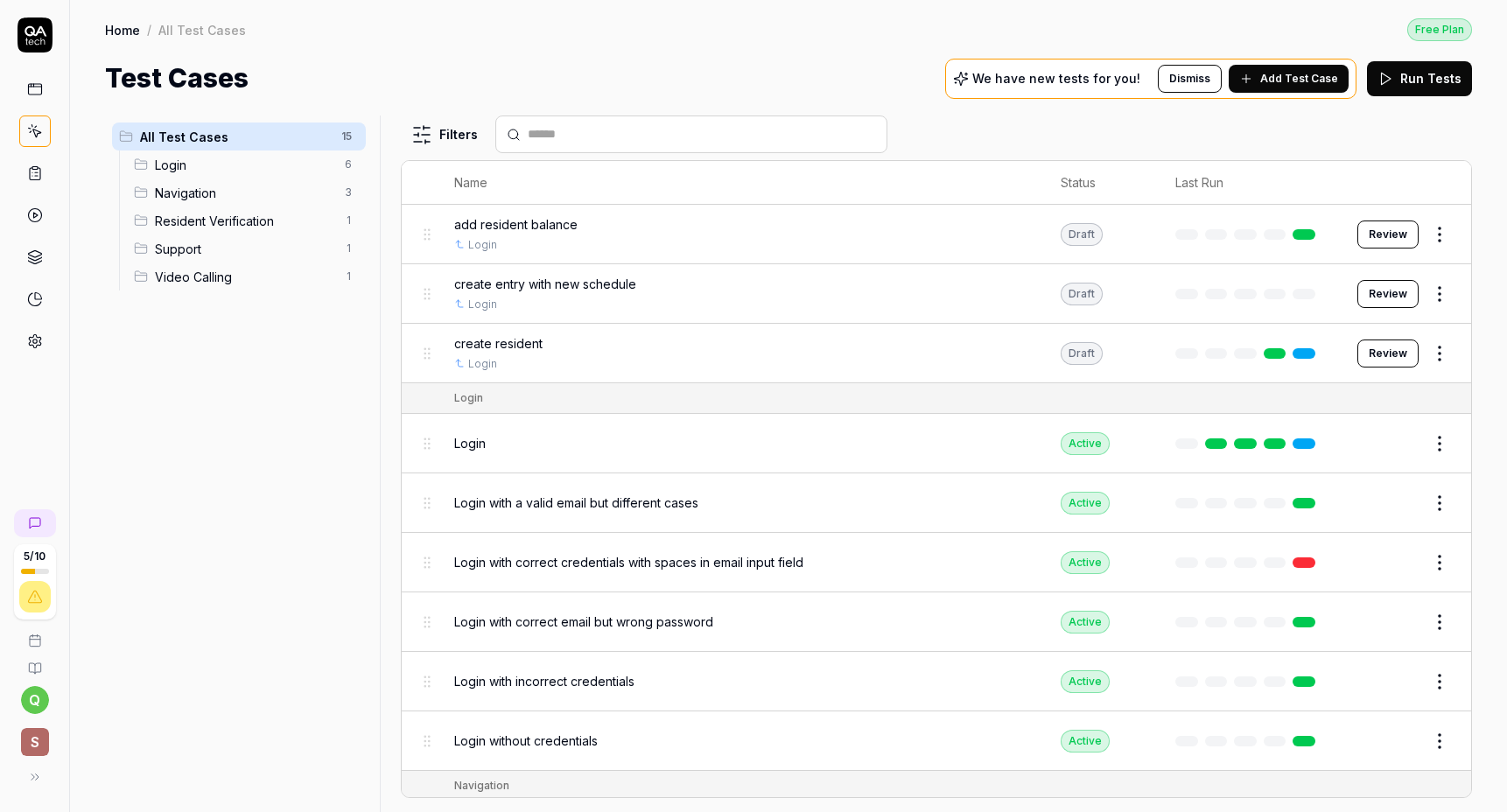
click at [546, 284] on span "create entry with new schedule" at bounding box center [545, 284] width 182 height 18
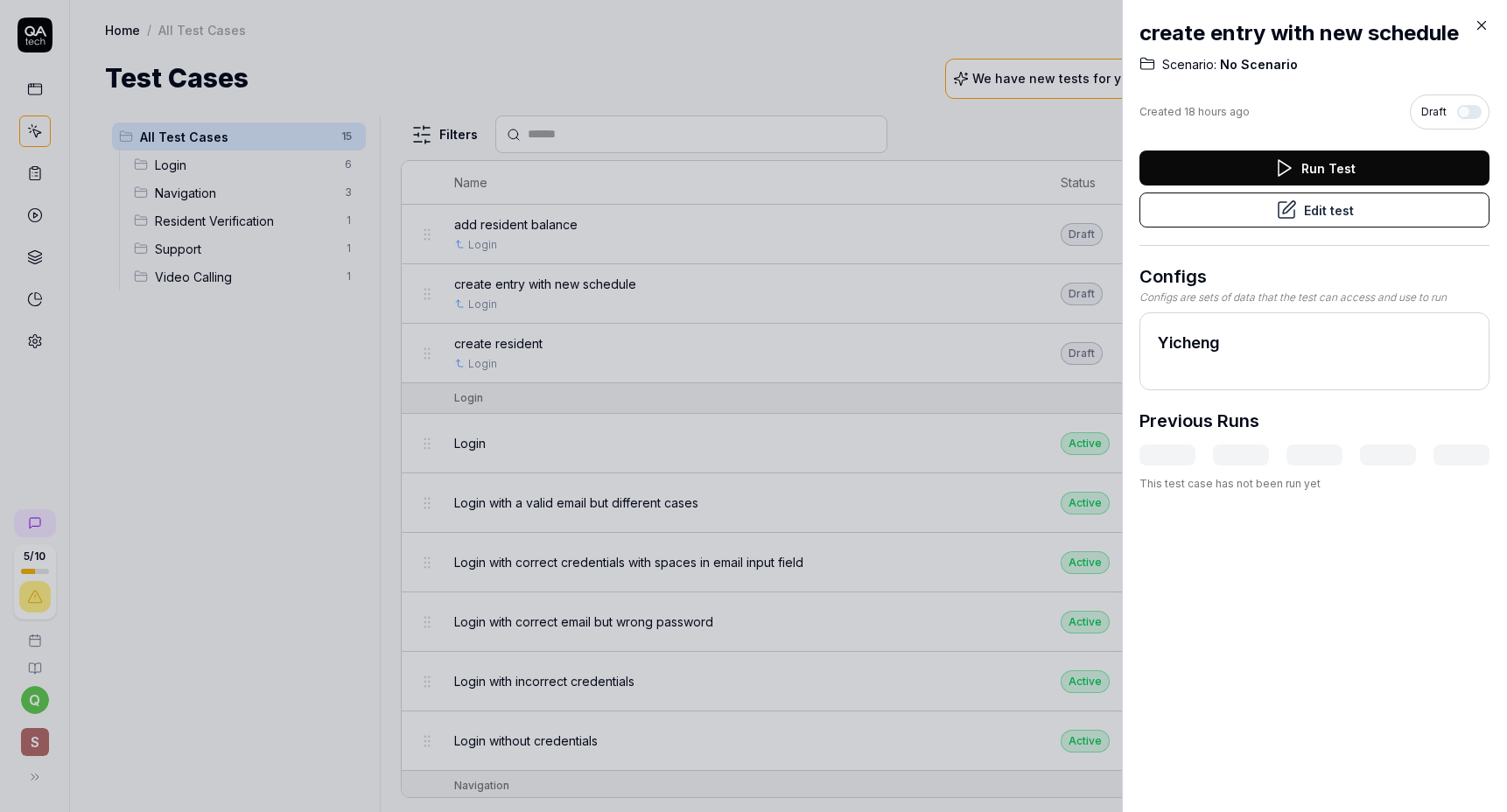
click at [1173, 463] on div at bounding box center [1314, 455] width 350 height 21
click at [1173, 455] on div at bounding box center [1314, 455] width 350 height 21
click at [973, 407] on div at bounding box center [754, 406] width 1507 height 812
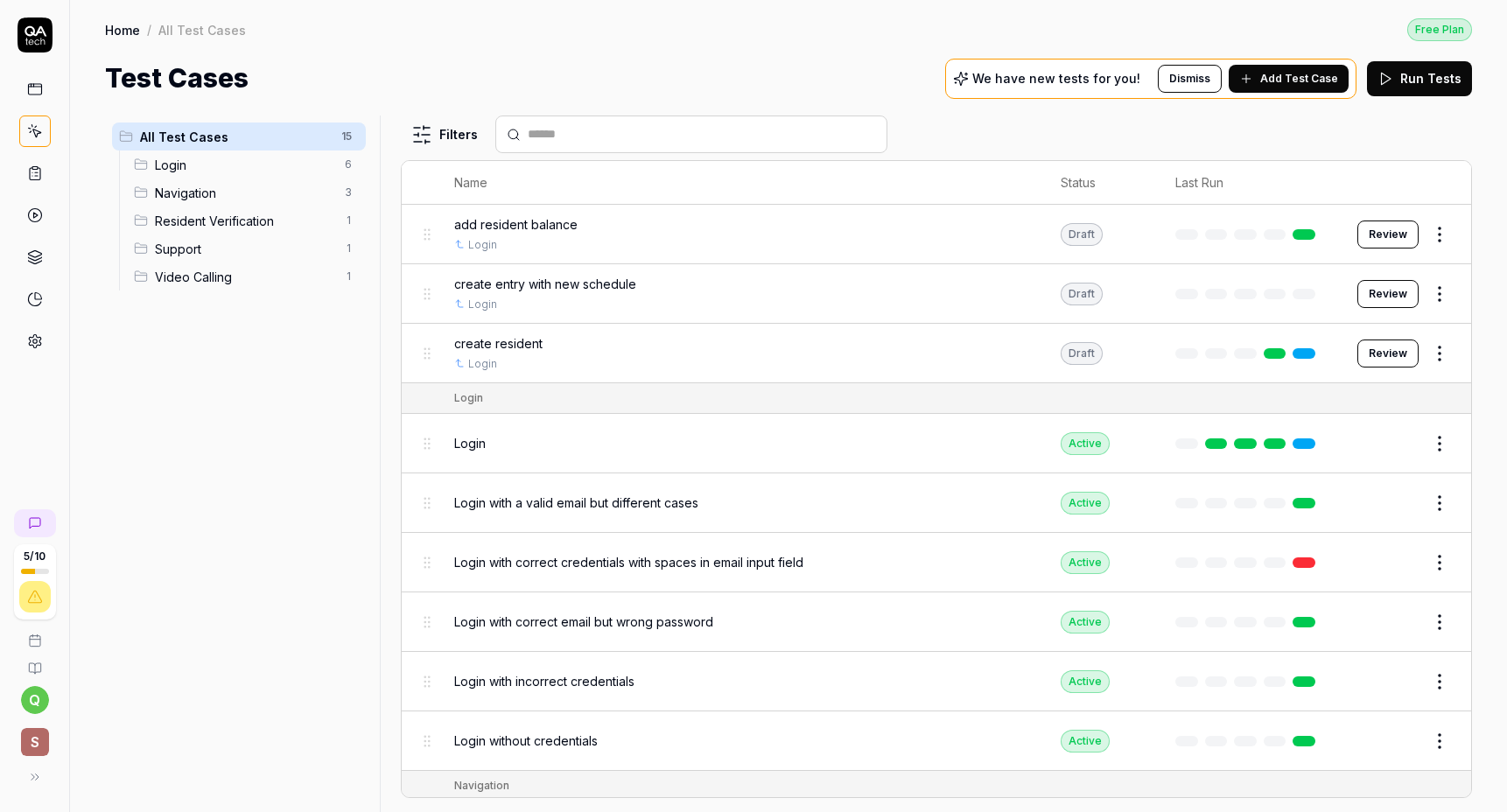
click at [1304, 71] on span "Add Test Case" at bounding box center [1299, 78] width 78 height 16
